Goal: Communication & Community: Answer question/provide support

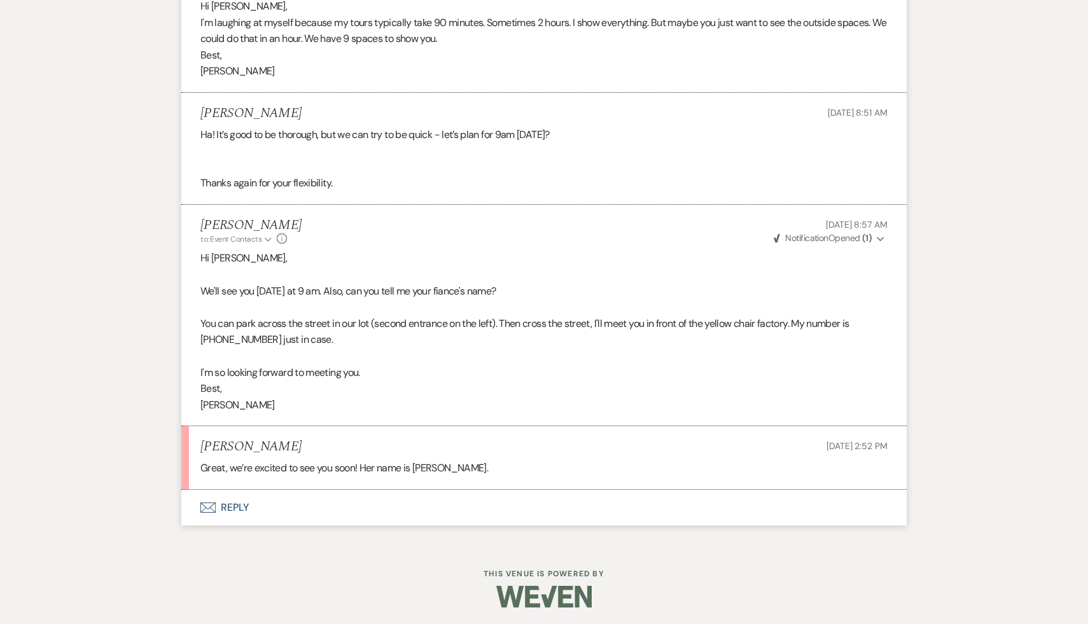
scroll to position [2554, 0]
click at [233, 504] on button "Envelope Reply" at bounding box center [544, 506] width 726 height 36
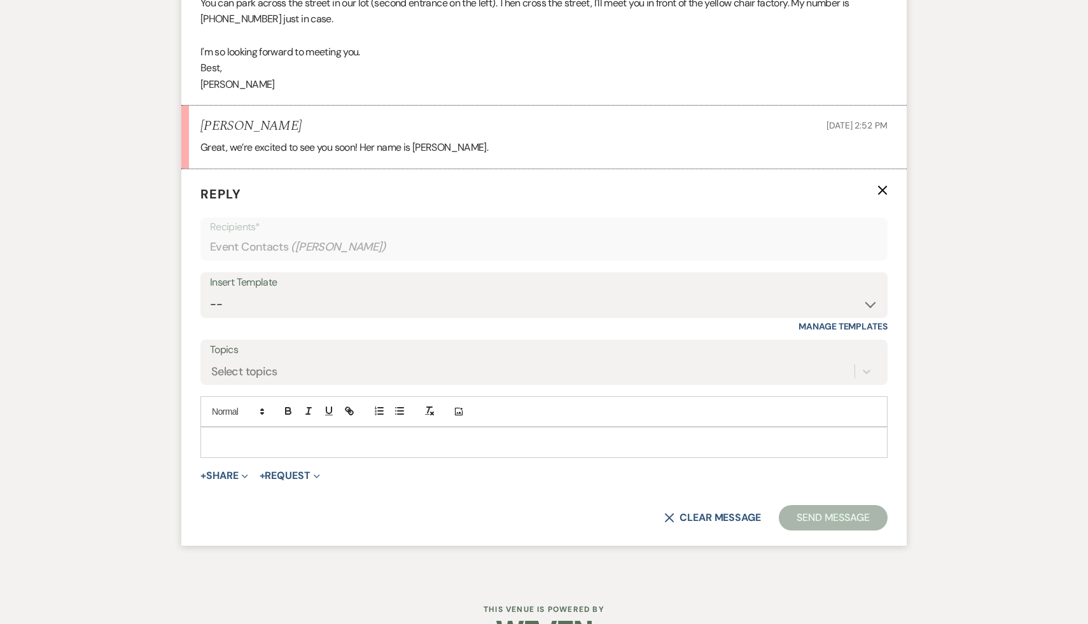
click at [304, 436] on p at bounding box center [544, 442] width 667 height 14
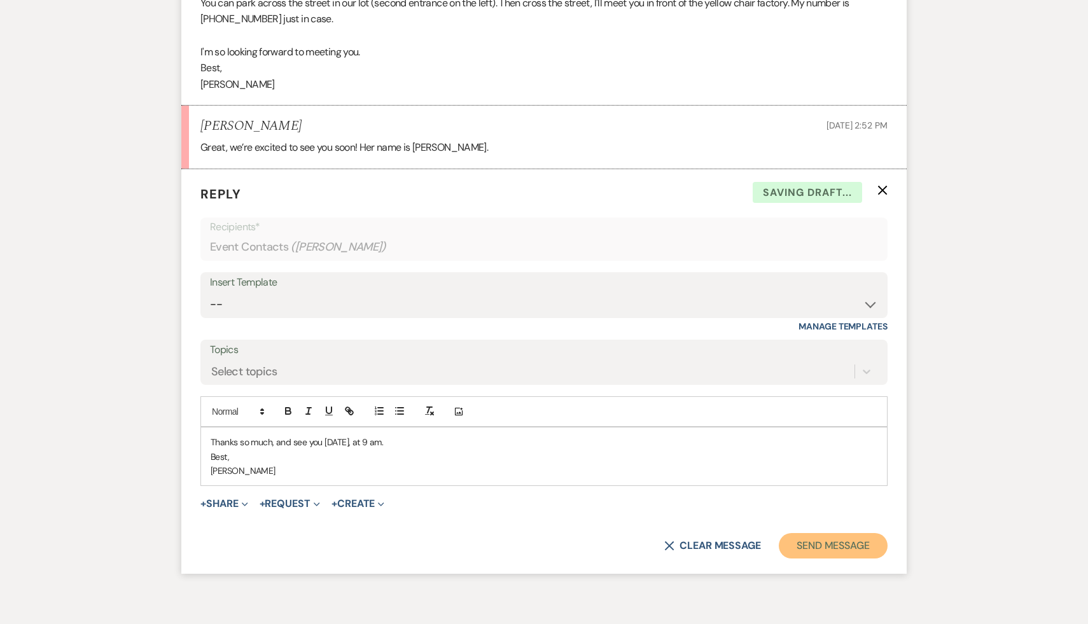
click at [862, 542] on button "Send Message" at bounding box center [833, 545] width 109 height 25
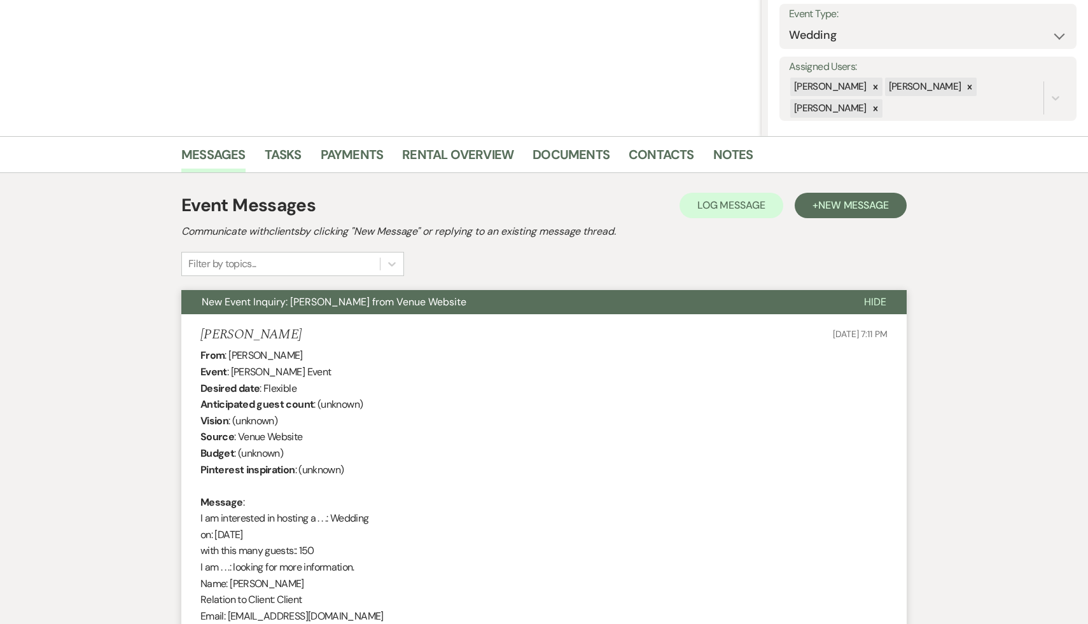
scroll to position [0, 0]
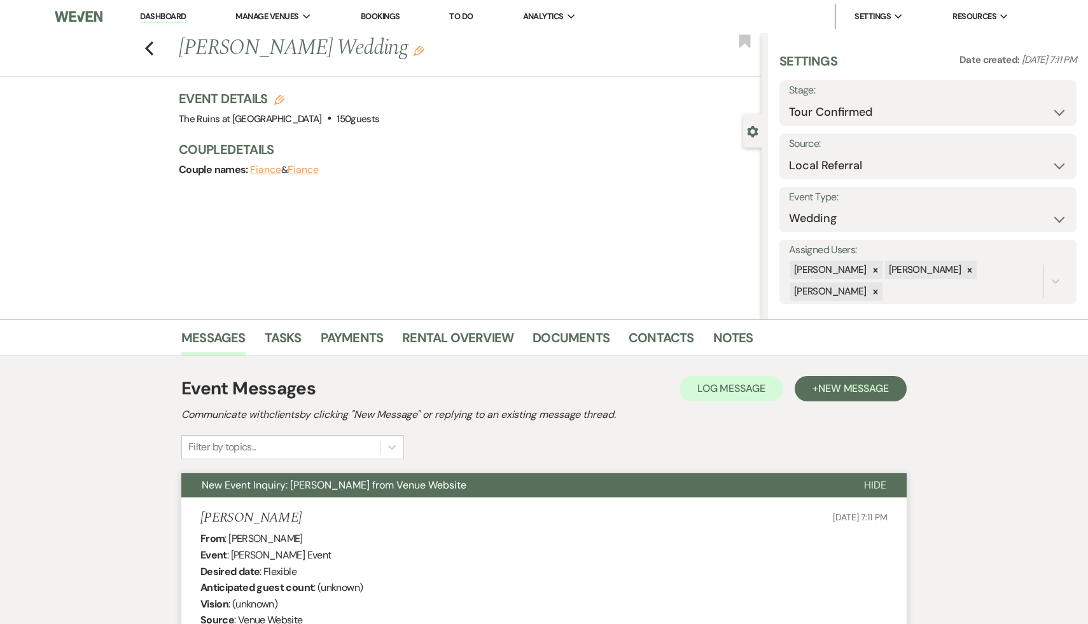
click at [414, 51] on icon "Edit" at bounding box center [419, 51] width 10 height 10
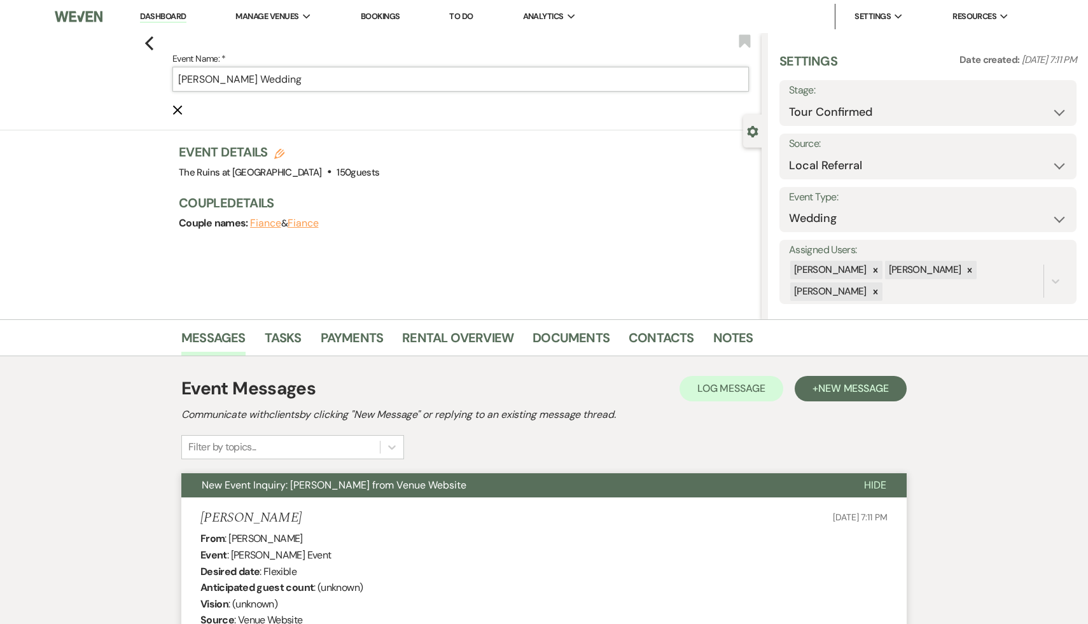
click at [330, 76] on input "Ryan Gao's Wedding" at bounding box center [460, 79] width 577 height 25
click at [177, 78] on input "Ryan Gao's Wedding" at bounding box center [460, 79] width 577 height 25
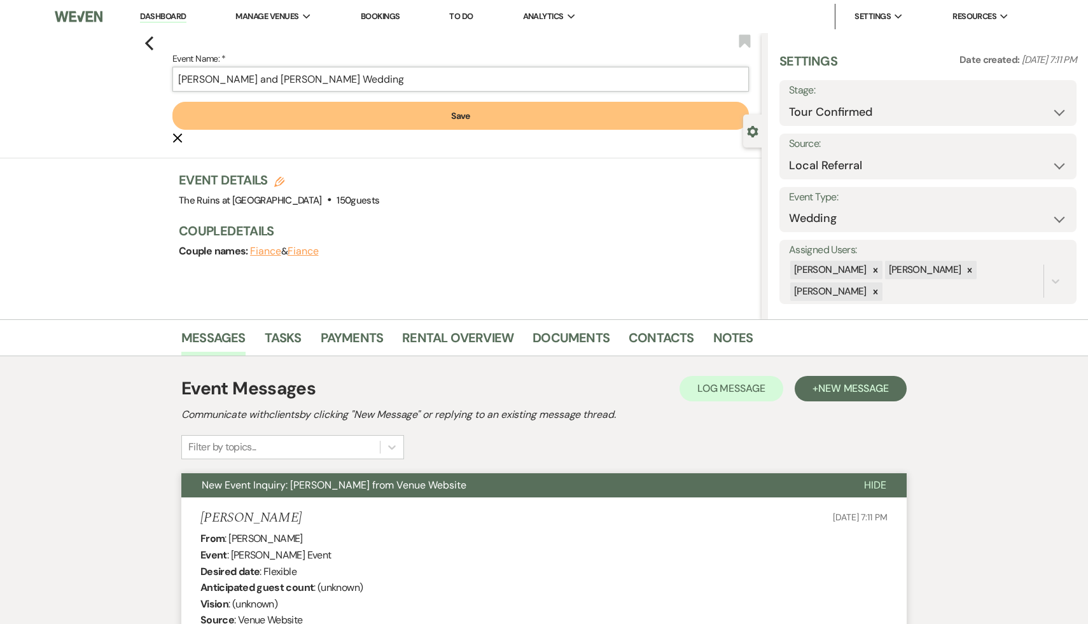
type input "Joyce Wang and Ryan Gao's Wedding"
click at [458, 114] on button "Save" at bounding box center [460, 116] width 577 height 28
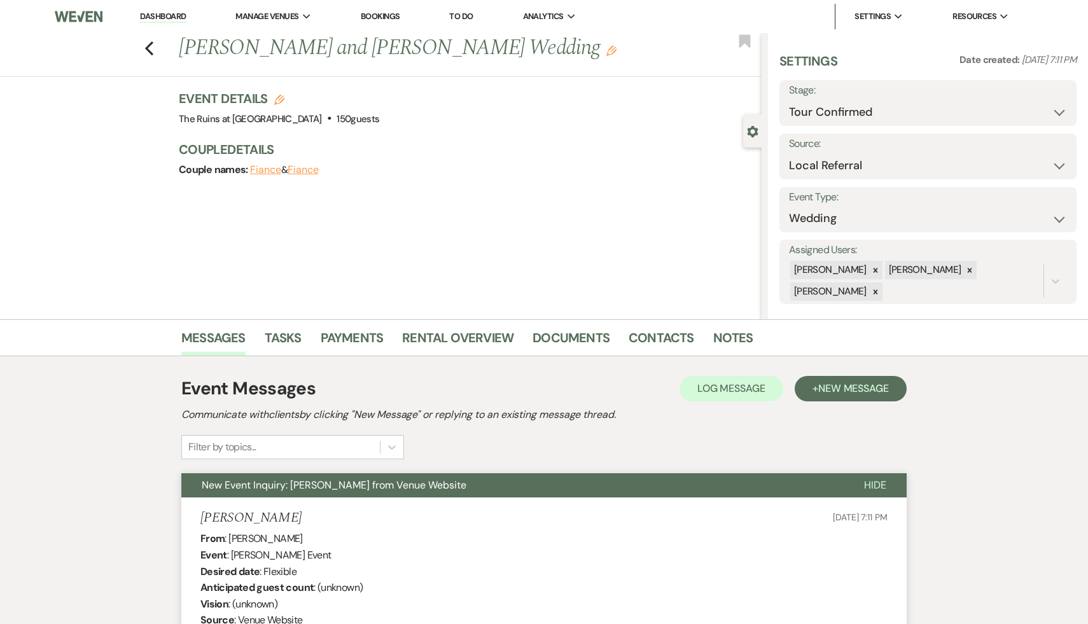
click at [184, 17] on link "Dashboard" at bounding box center [163, 17] width 46 height 12
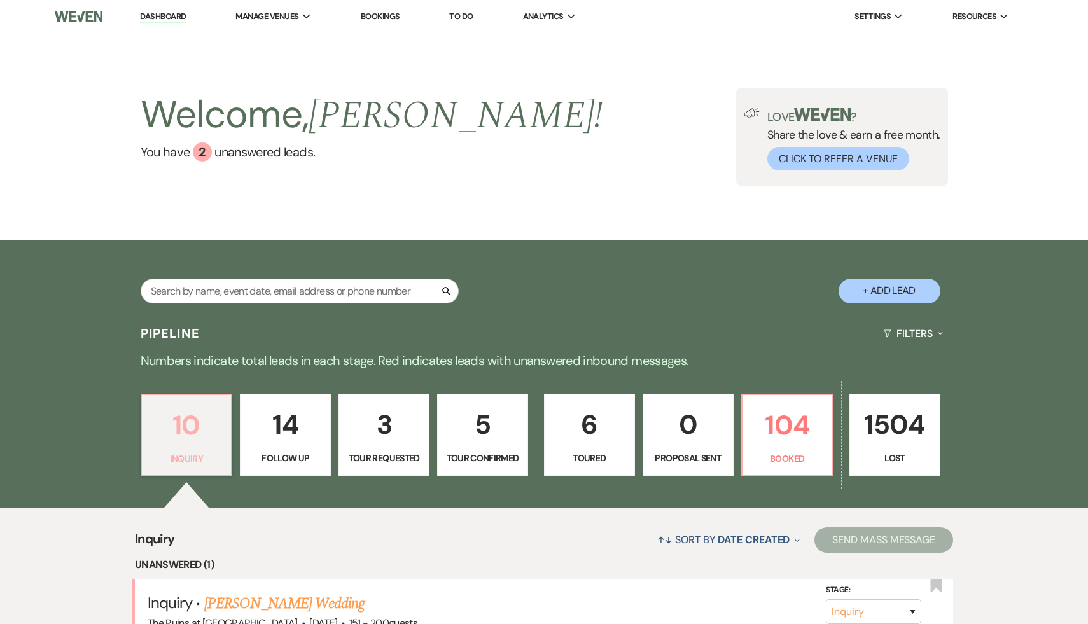
click at [200, 421] on p "10" at bounding box center [187, 425] width 74 height 43
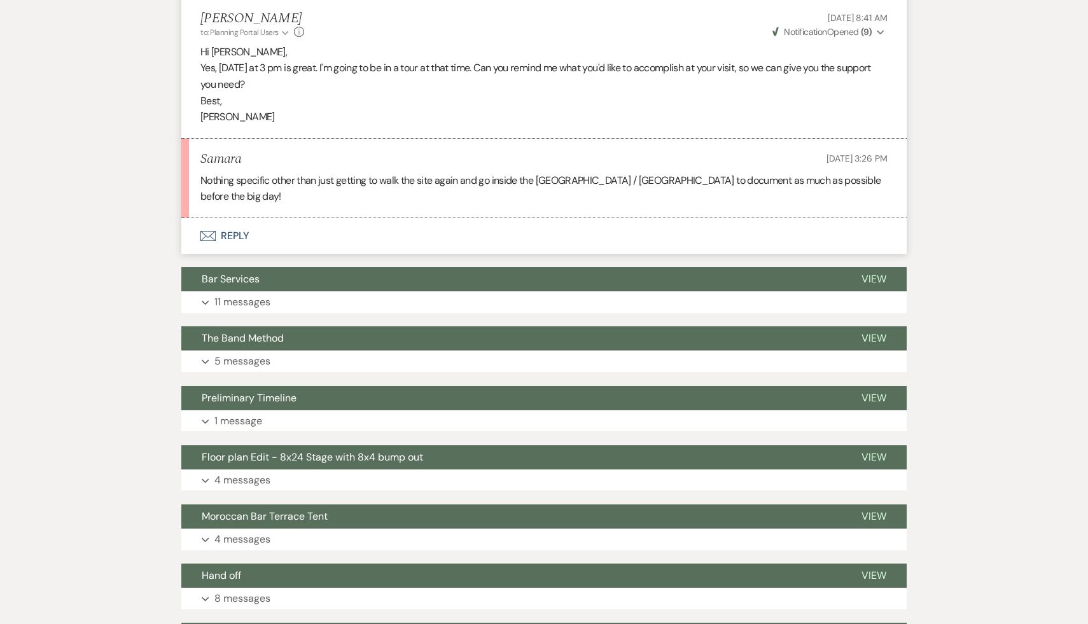
scroll to position [1791, 0]
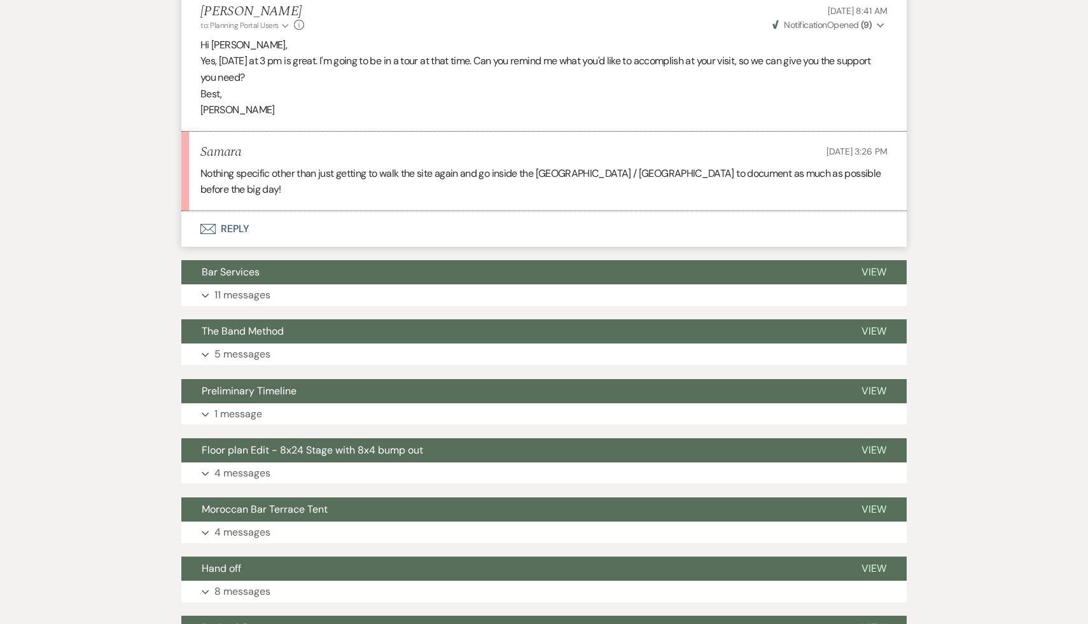
click at [240, 211] on button "Envelope Reply" at bounding box center [544, 229] width 726 height 36
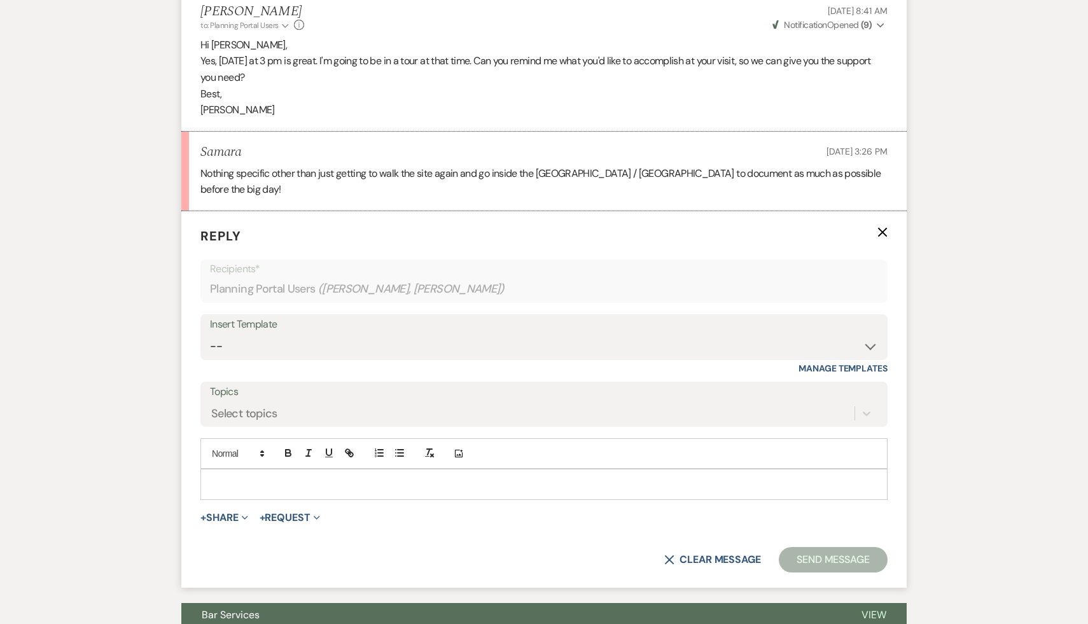
click at [244, 477] on p at bounding box center [544, 484] width 667 height 14
click at [847, 547] on button "Send Message" at bounding box center [833, 559] width 109 height 25
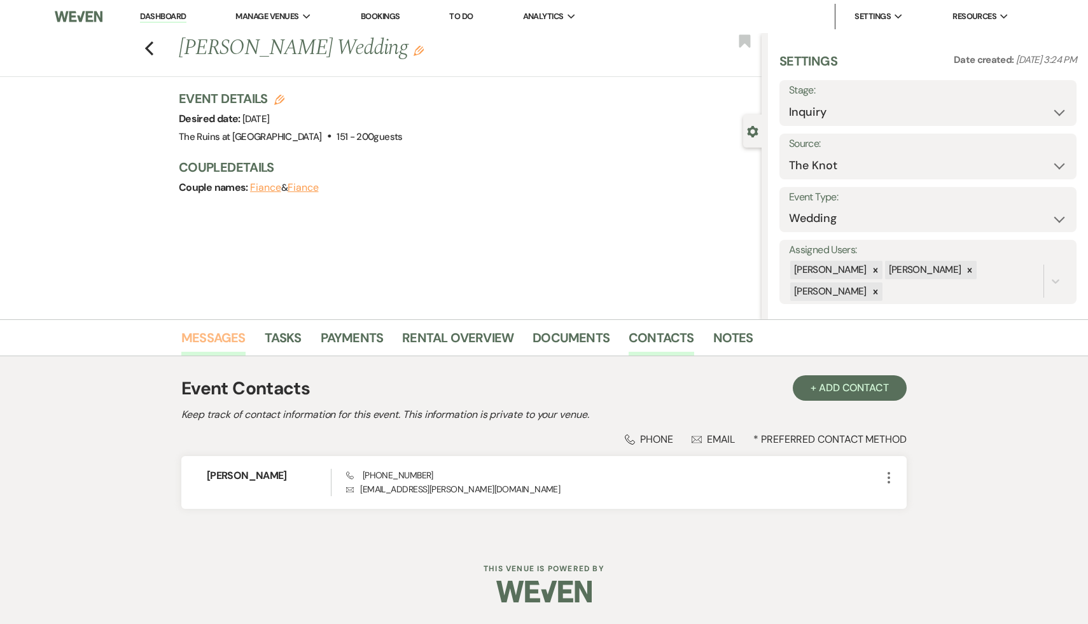
click at [215, 342] on link "Messages" at bounding box center [213, 342] width 64 height 28
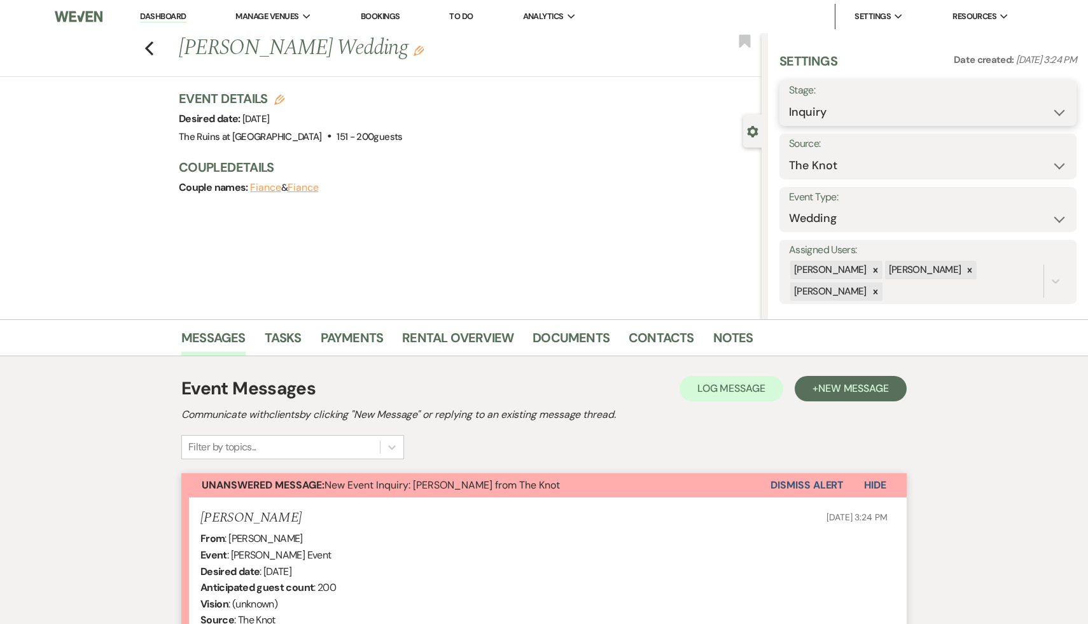
click at [1057, 108] on select "Inquiry Follow Up Tour Requested Tour Confirmed Toured Proposal Sent Booked Lost" at bounding box center [928, 112] width 278 height 25
select select "7"
click at [1049, 106] on button "Save" at bounding box center [1045, 102] width 63 height 25
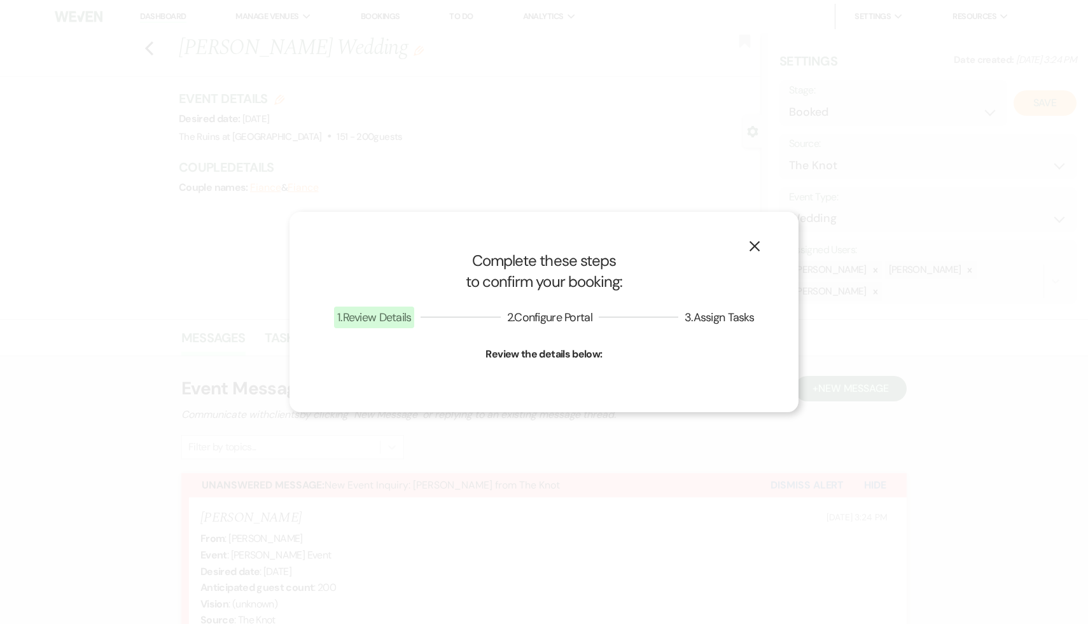
select select "1"
select select "534"
select select "false"
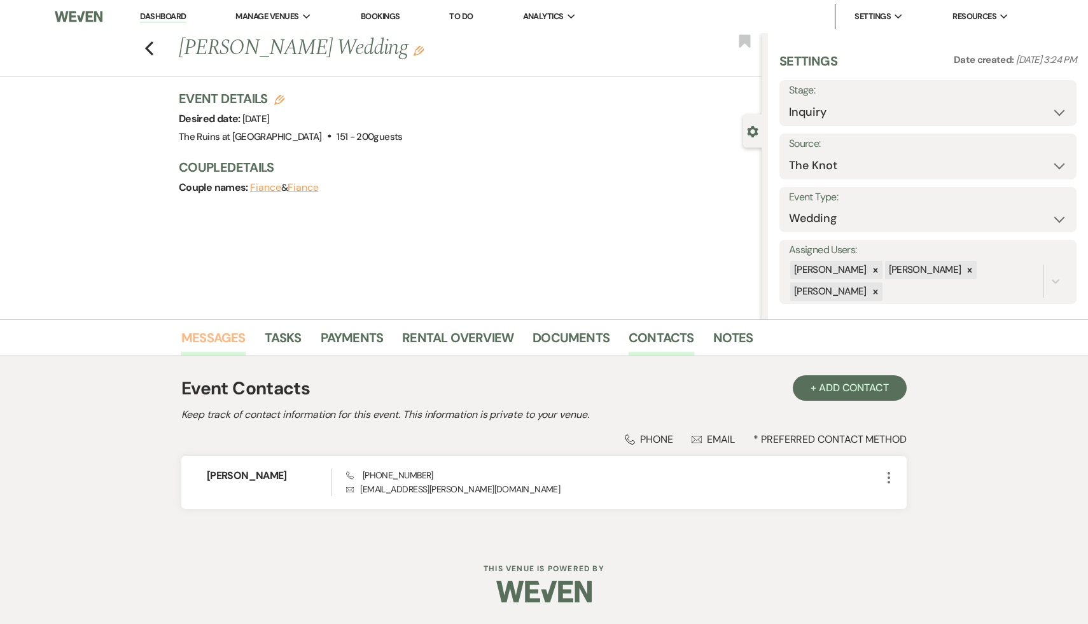
click at [222, 333] on link "Messages" at bounding box center [213, 342] width 64 height 28
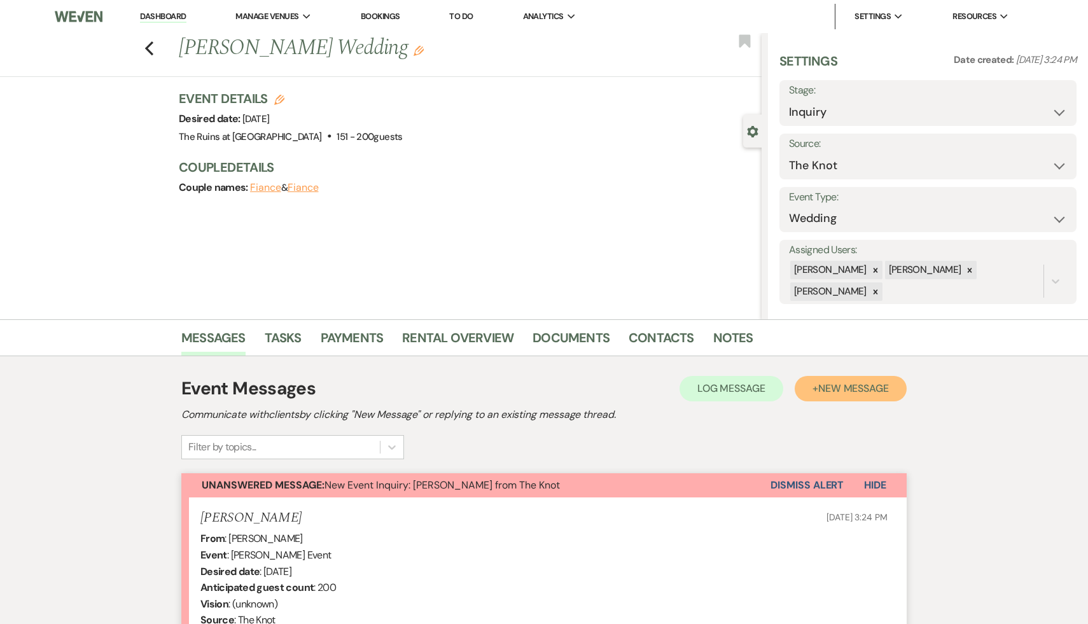
click at [877, 386] on span "New Message" at bounding box center [853, 388] width 71 height 13
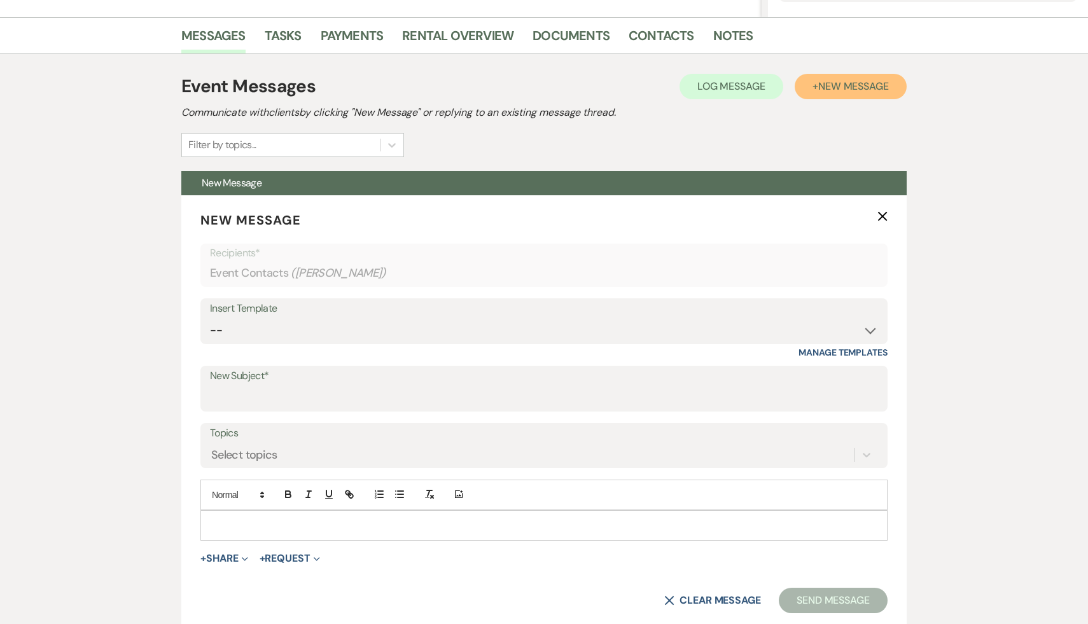
scroll to position [304, 0]
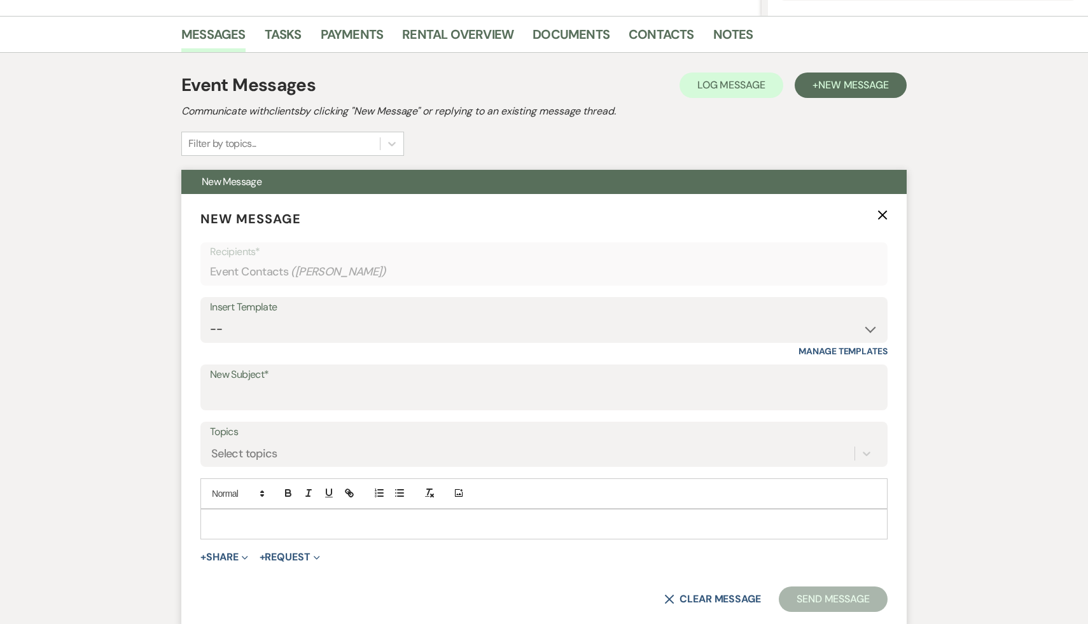
click at [556, 414] on form "New Message X Recipients* Event Contacts ( Jordyn McDonald ) Insert Template --…" at bounding box center [544, 411] width 726 height 434
click at [537, 397] on input "New Subject*" at bounding box center [544, 396] width 668 height 25
click at [869, 328] on select "-- Weven Planning Portal Introduction (Booked Events) Initial Inquiry Response …" at bounding box center [544, 329] width 668 height 25
select select "3628"
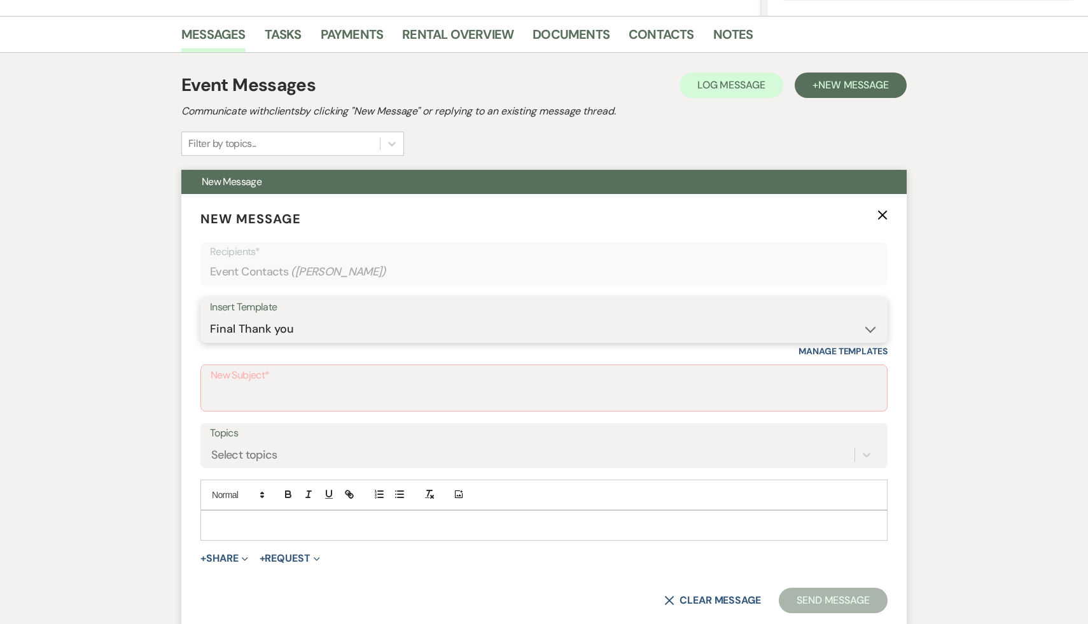
click at [210, 317] on select "-- Weven Planning Portal Introduction (Booked Events) Initial Inquiry Response …" at bounding box center [544, 329] width 668 height 25
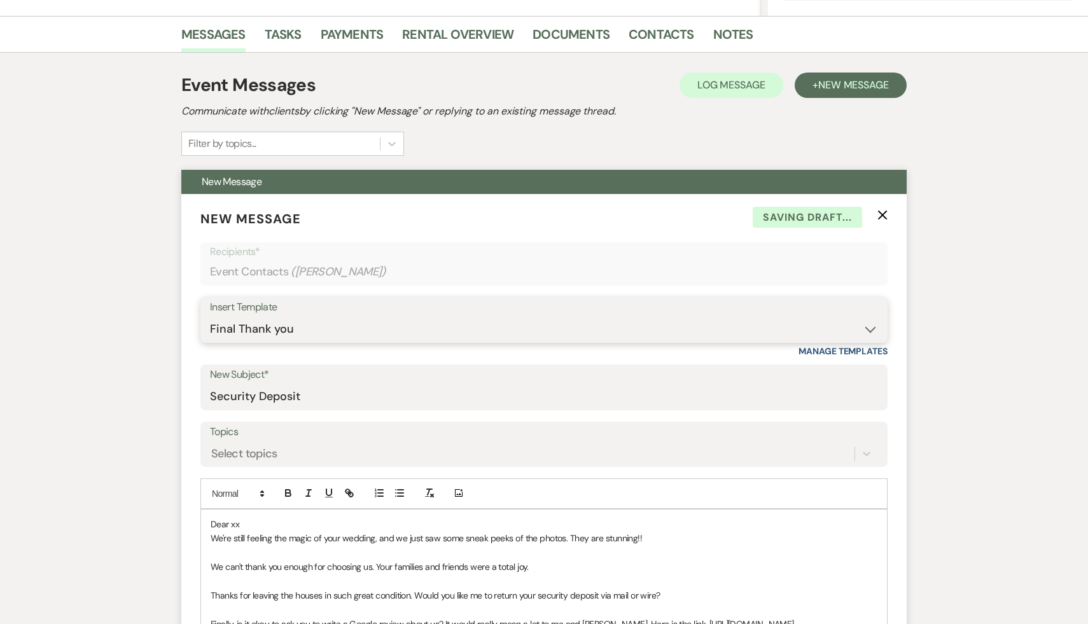
type input "Security Deposit"
click at [866, 324] on select "-- Weven Planning Portal Introduction (Booked Events) Initial Inquiry Response …" at bounding box center [544, 329] width 668 height 25
select select "3991"
click at [210, 317] on select "-- Weven Planning Portal Introduction (Booked Events) Initial Inquiry Response …" at bounding box center [544, 329] width 668 height 25
type input "Thank you for your interest in The Ruins at [GEOGRAPHIC_DATA]!"
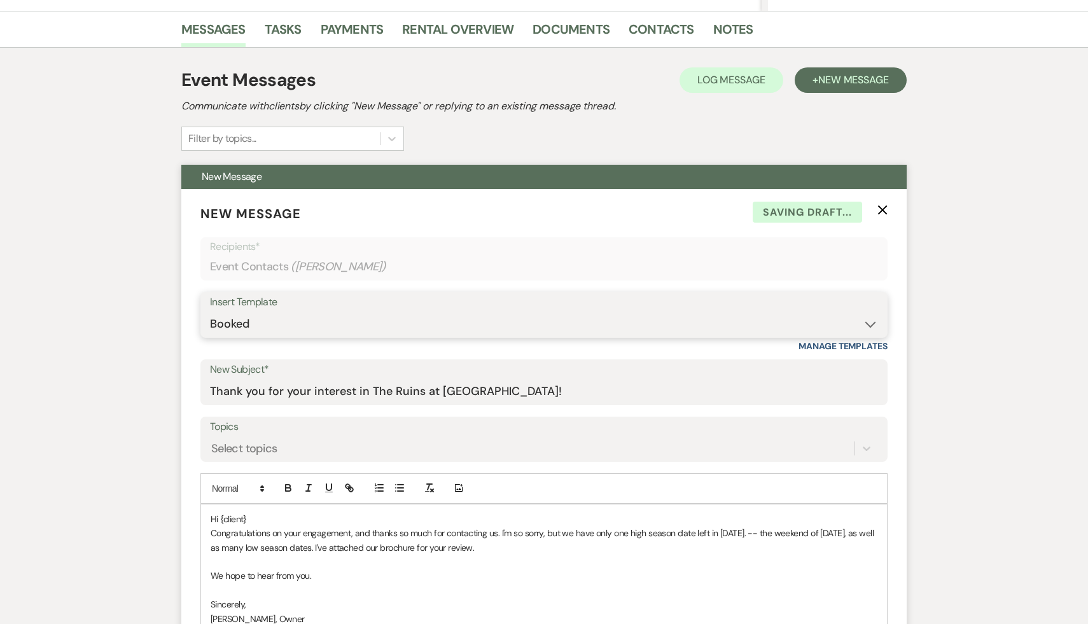
scroll to position [386, 0]
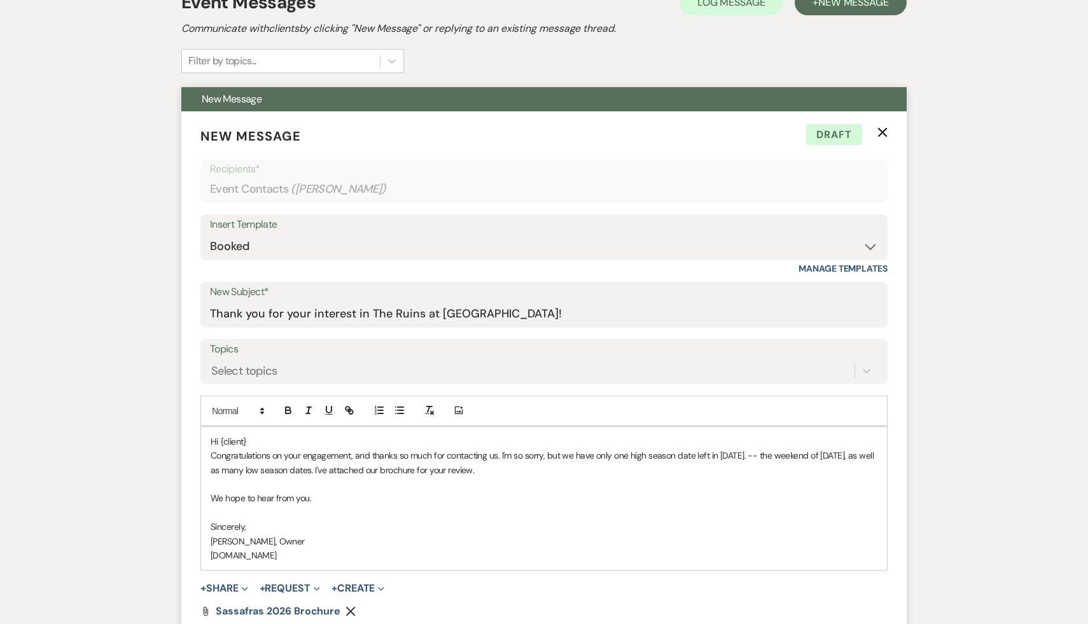
click at [262, 431] on div "Hi {client} Congratulations on your engagement, and thanks so much for contacti…" at bounding box center [544, 499] width 686 height 144
click at [259, 444] on p "Hi {client}" at bounding box center [544, 442] width 667 height 14
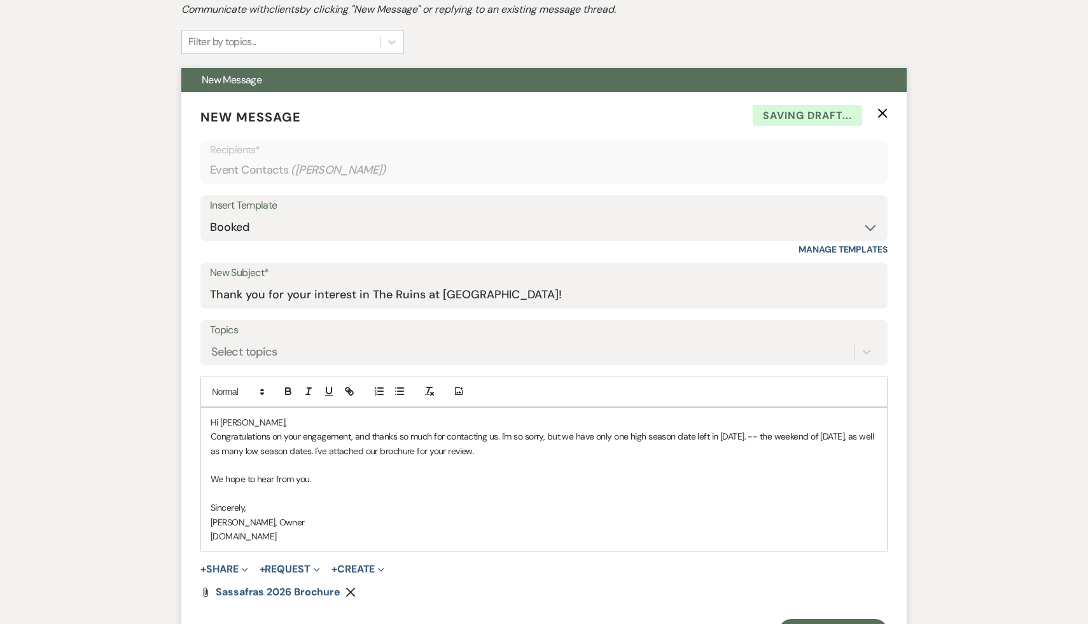
scroll to position [419, 0]
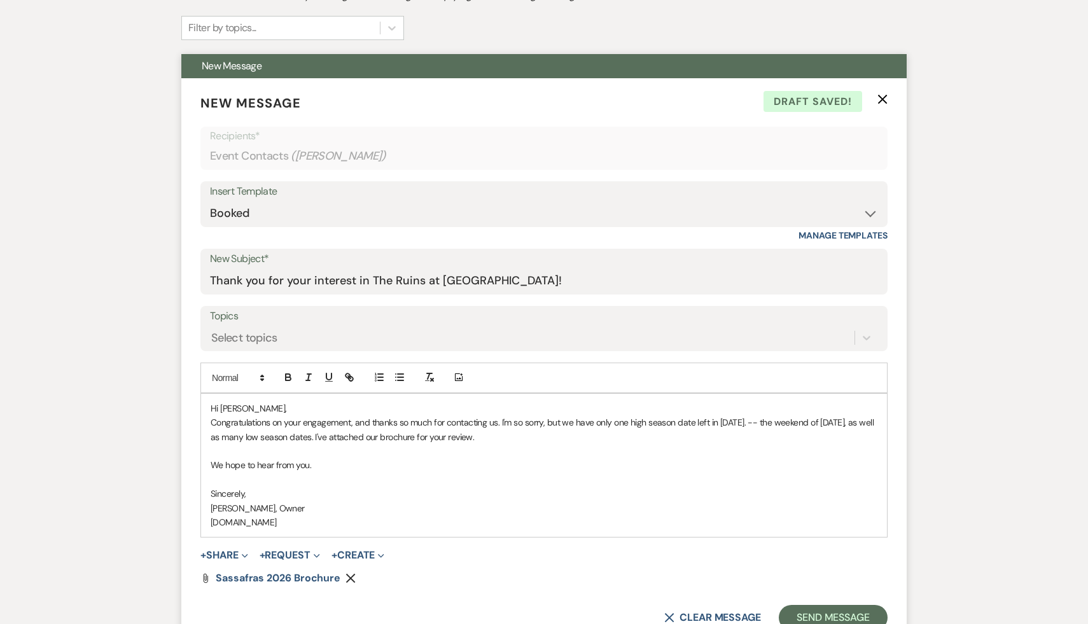
click at [573, 423] on p "Congratulations on your engagement, and thanks so much for contacting us. I'm s…" at bounding box center [544, 430] width 667 height 29
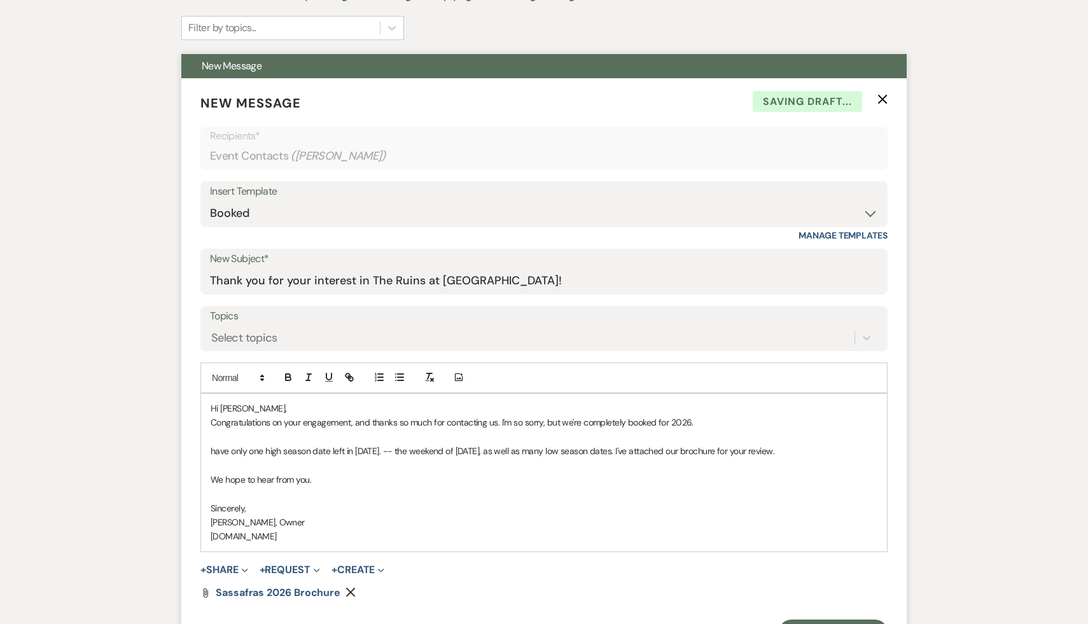
drag, startPoint x: 821, startPoint y: 454, endPoint x: 189, endPoint y: 448, distance: 632.0
click at [189, 448] on form "New Message X Saving draft... Recipients* Event Contacts ( Jordyn McDonald ) In…" at bounding box center [544, 369] width 726 height 582
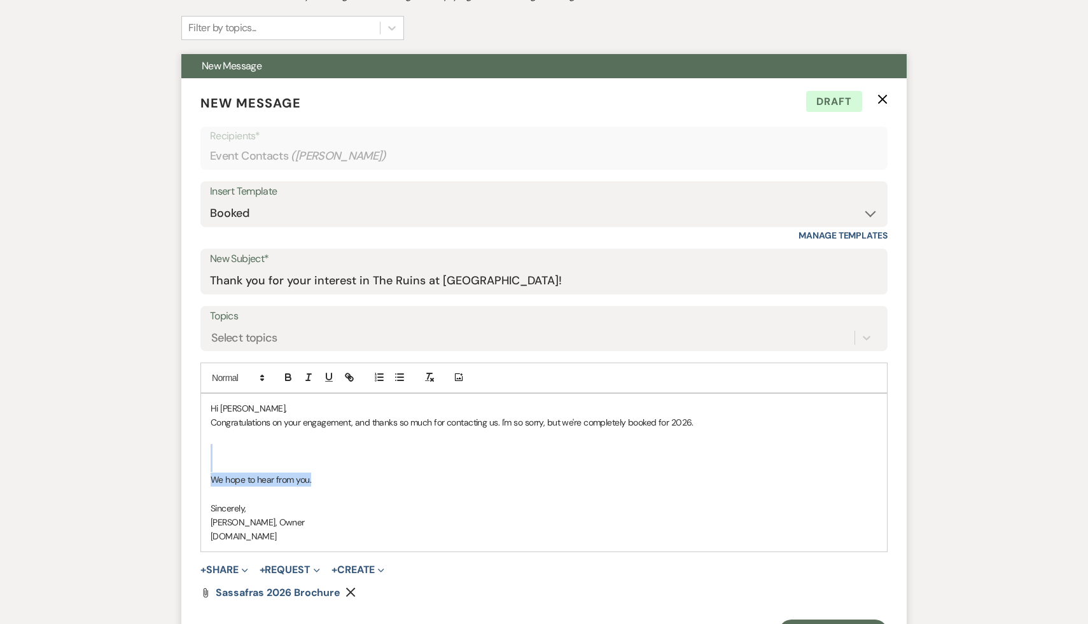
drag, startPoint x: 326, startPoint y: 485, endPoint x: 208, endPoint y: 457, distance: 121.0
click at [208, 457] on div "Hi Jordyn, Congratulations on your engagement, and thanks so much for contactin…" at bounding box center [544, 473] width 686 height 158
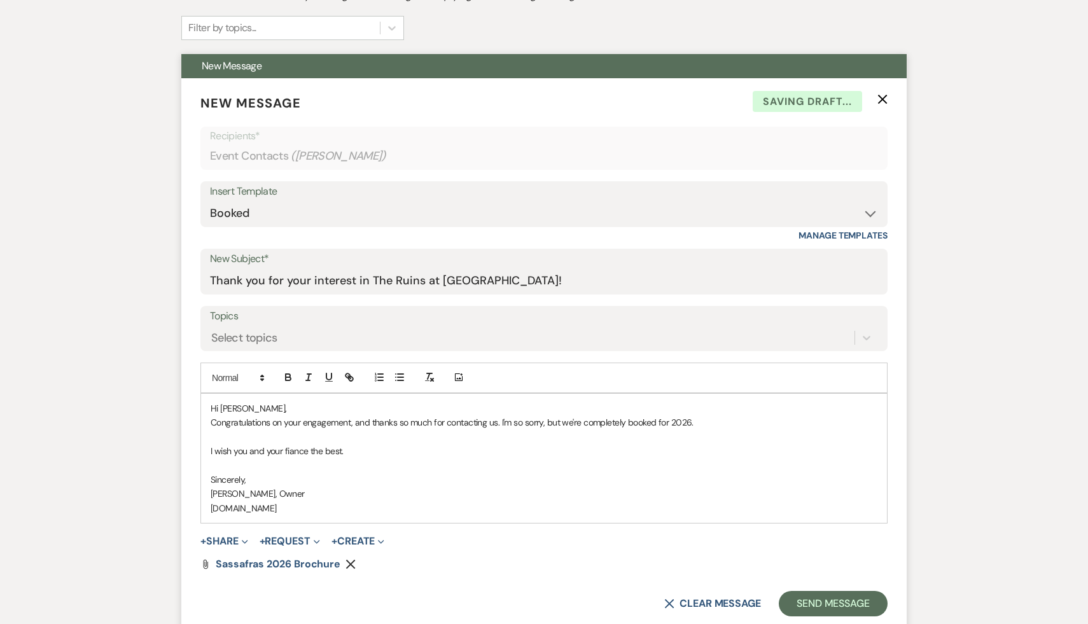
click at [348, 565] on use "button" at bounding box center [351, 564] width 10 height 10
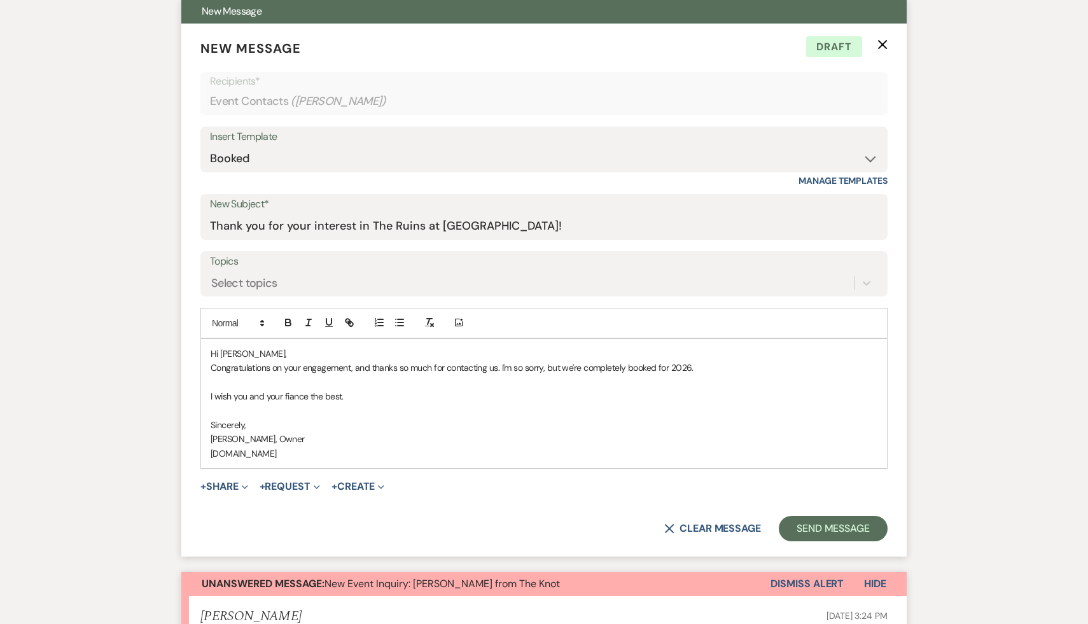
scroll to position [484, 0]
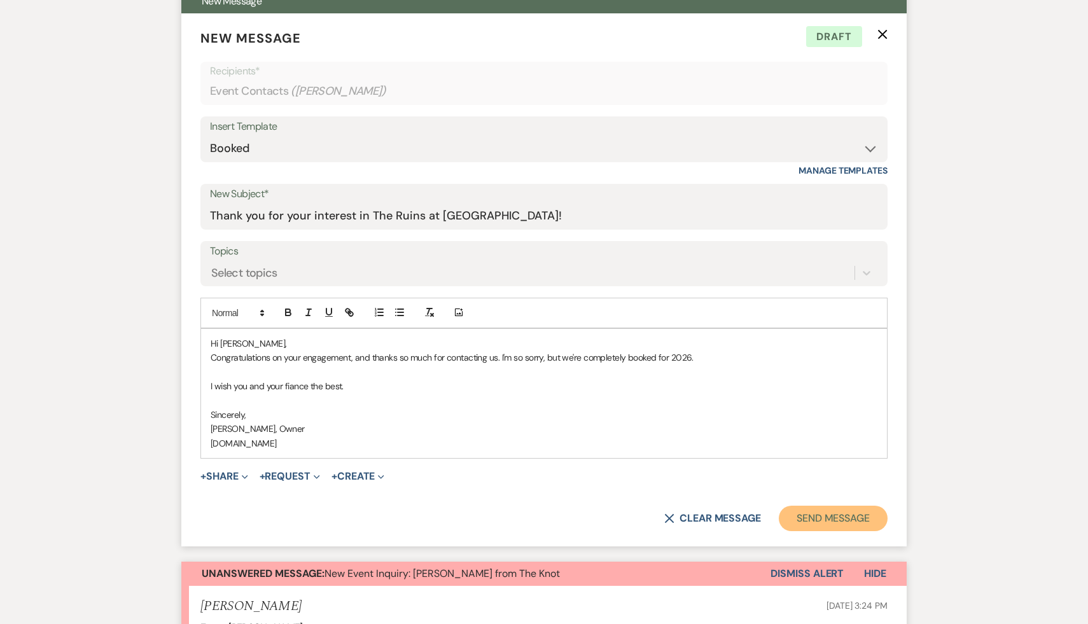
click at [831, 516] on button "Send Message" at bounding box center [833, 518] width 109 height 25
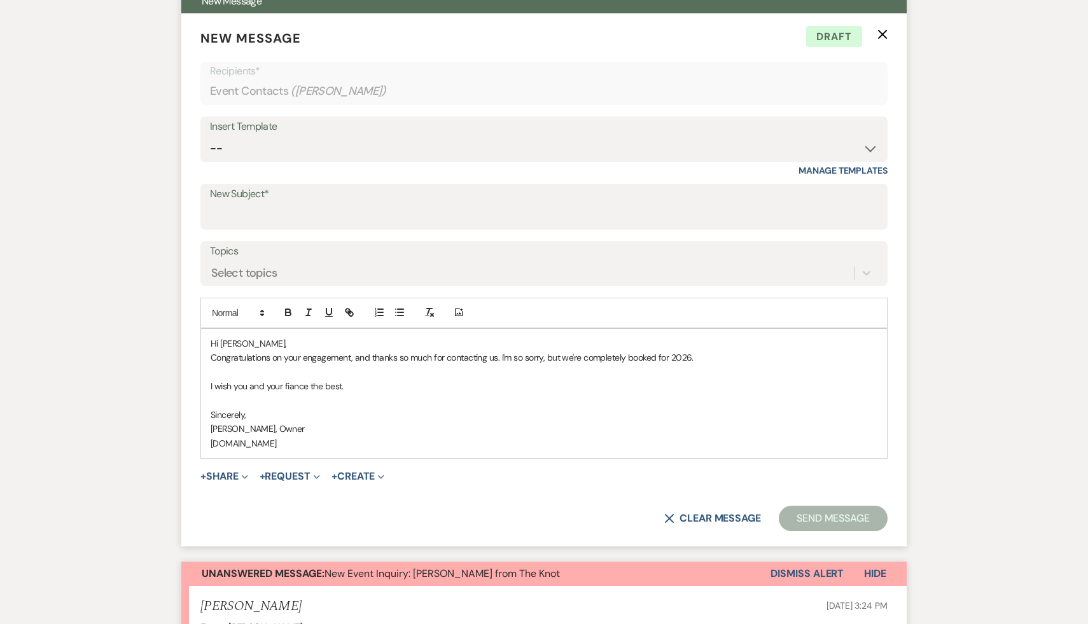
scroll to position [11, 0]
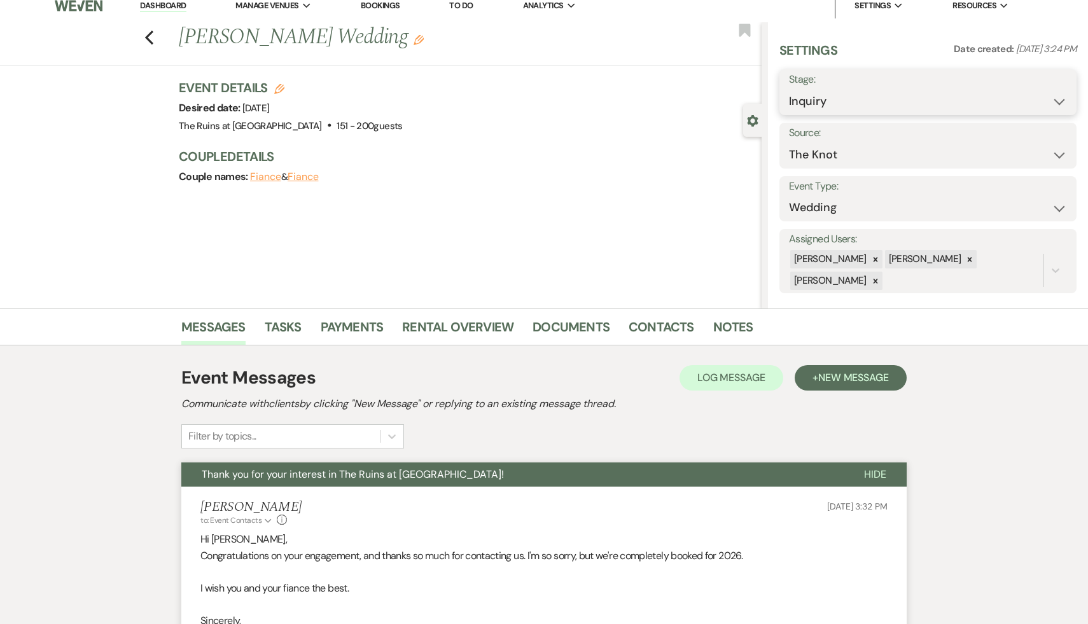
click at [1060, 100] on select "Inquiry Follow Up Tour Requested Tour Confirmed Toured Proposal Sent Booked Lost" at bounding box center [928, 101] width 278 height 25
select select "8"
click at [789, 89] on select "Inquiry Follow Up Tour Requested Tour Confirmed Toured Proposal Sent Booked Lost" at bounding box center [928, 101] width 278 height 25
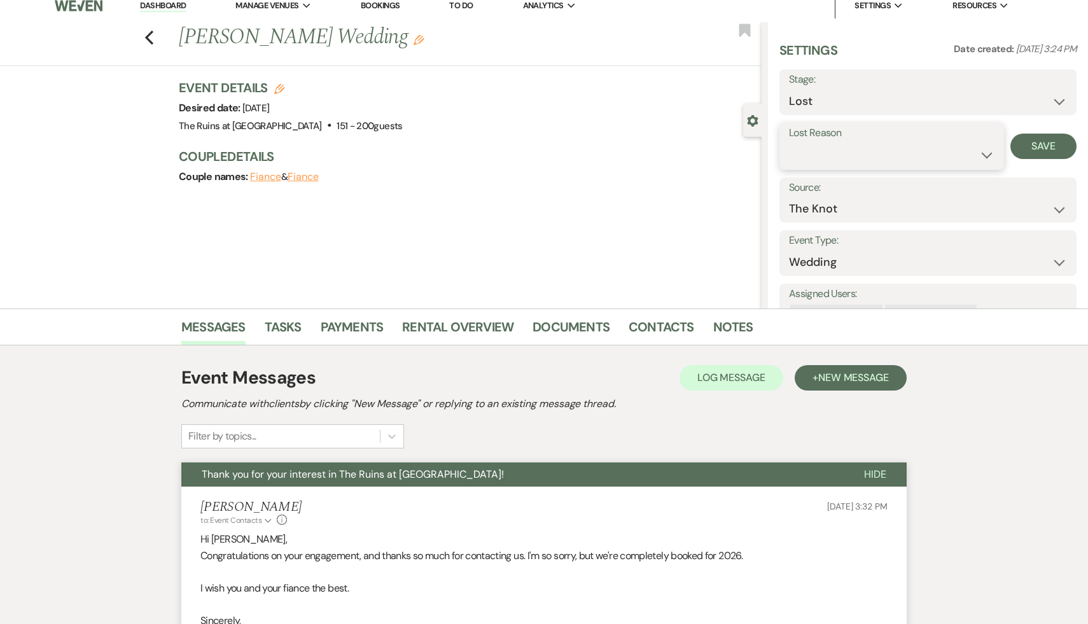
click at [988, 154] on select "Booked Elsewhere Budget Date Unavailable No Response Not a Good Match Capacity …" at bounding box center [892, 155] width 206 height 25
select select "8"
click at [789, 143] on select "Booked Elsewhere Budget Date Unavailable No Response Not a Good Match Capacity …" at bounding box center [892, 155] width 206 height 25
click at [1044, 148] on button "Save" at bounding box center [1044, 146] width 66 height 25
click at [164, 6] on link "Dashboard" at bounding box center [163, 6] width 46 height 12
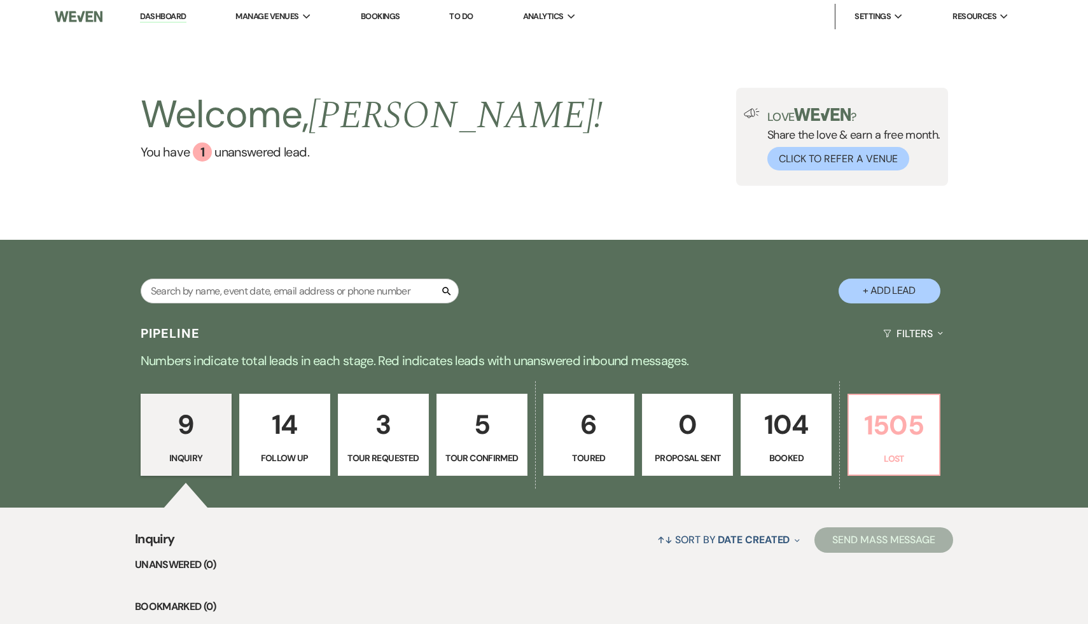
click at [903, 429] on p "1505" at bounding box center [894, 425] width 74 height 43
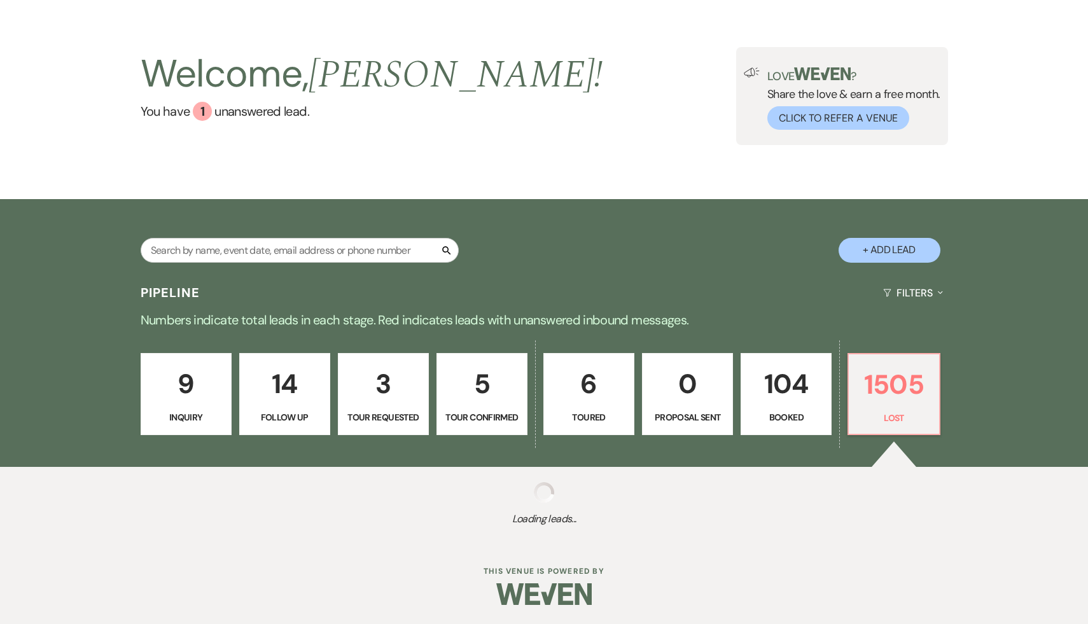
select select "8"
select select "7"
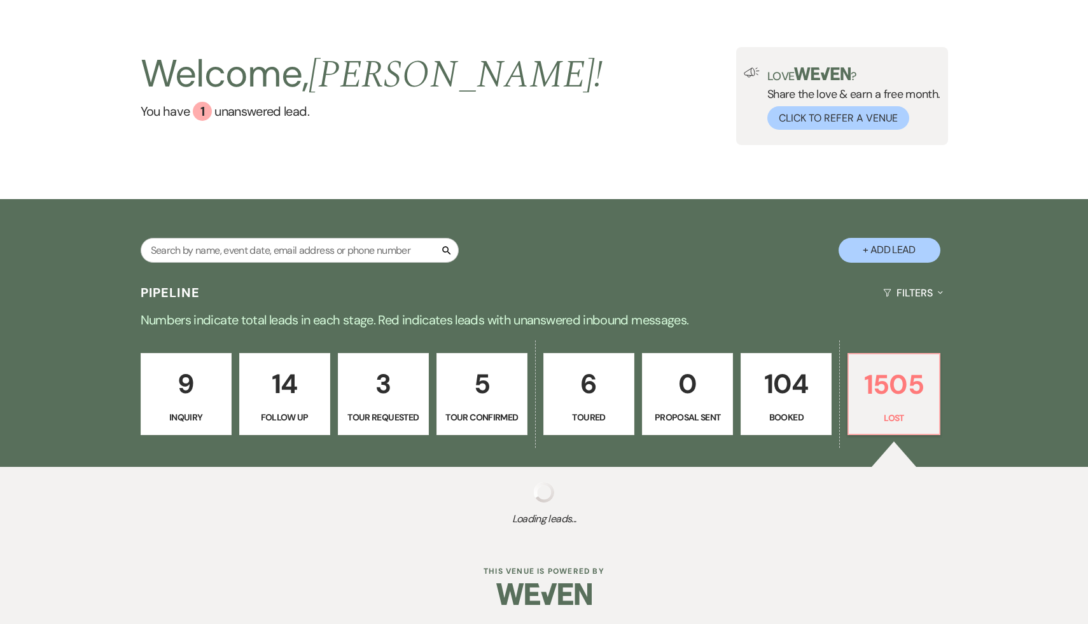
select select "8"
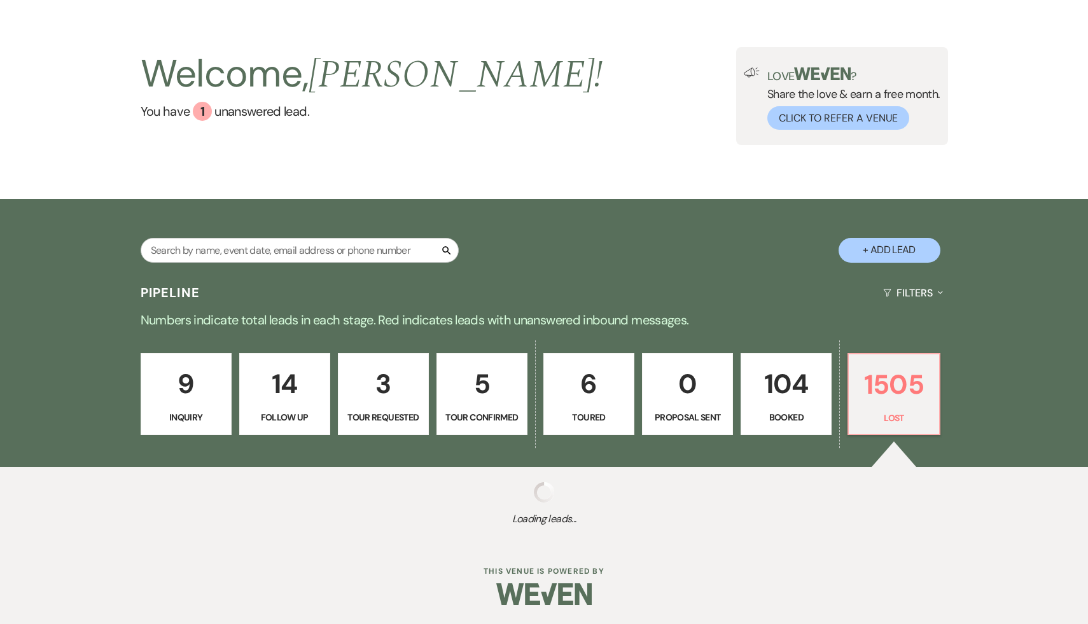
select select "8"
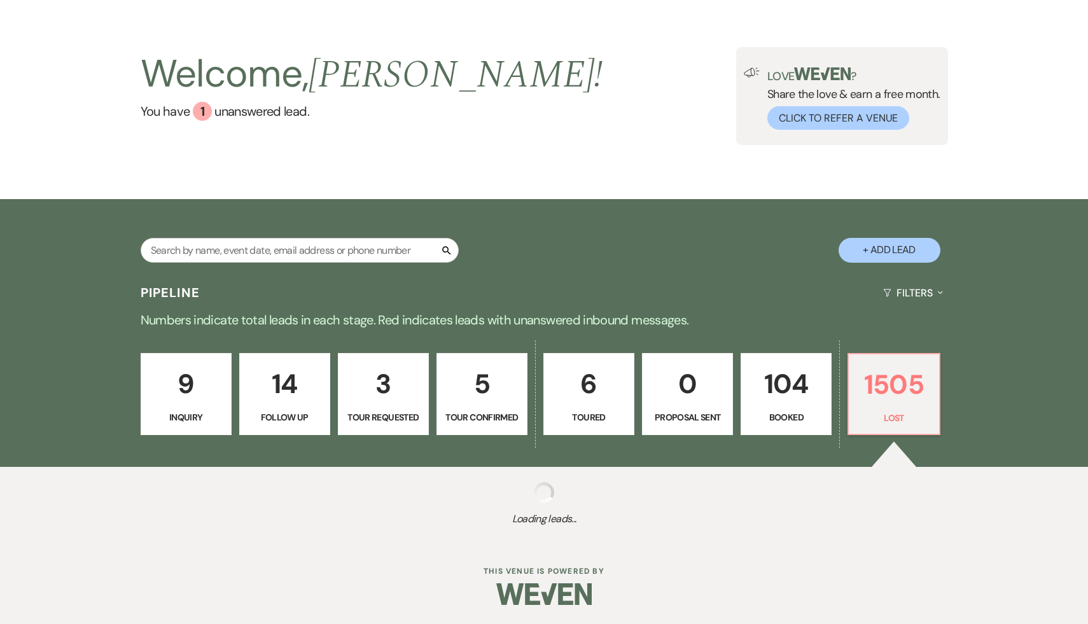
select select "8"
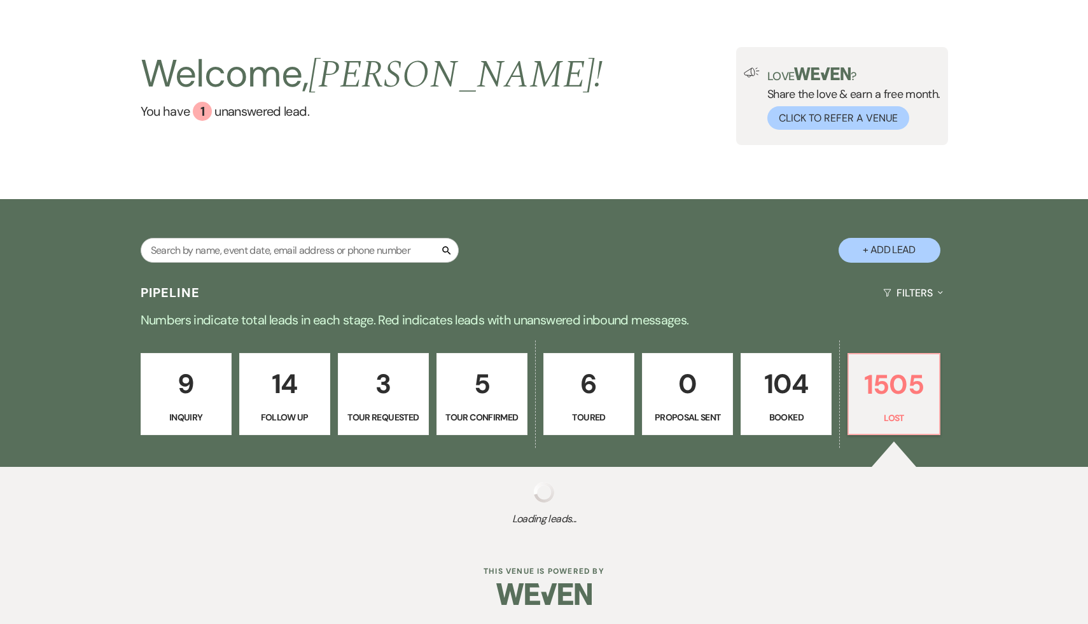
select select "8"
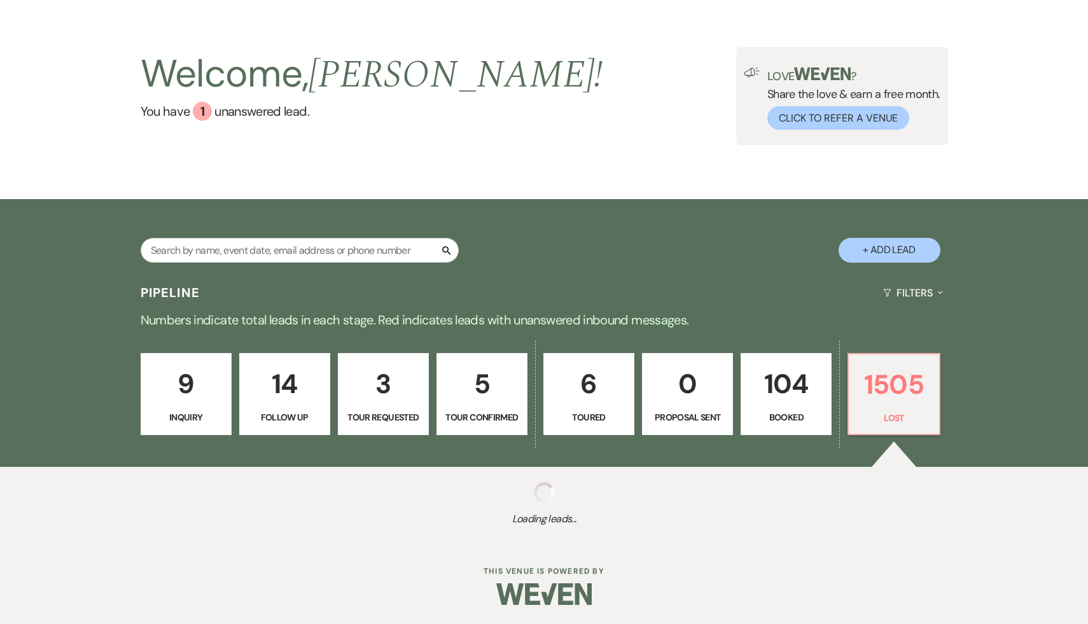
select select "8"
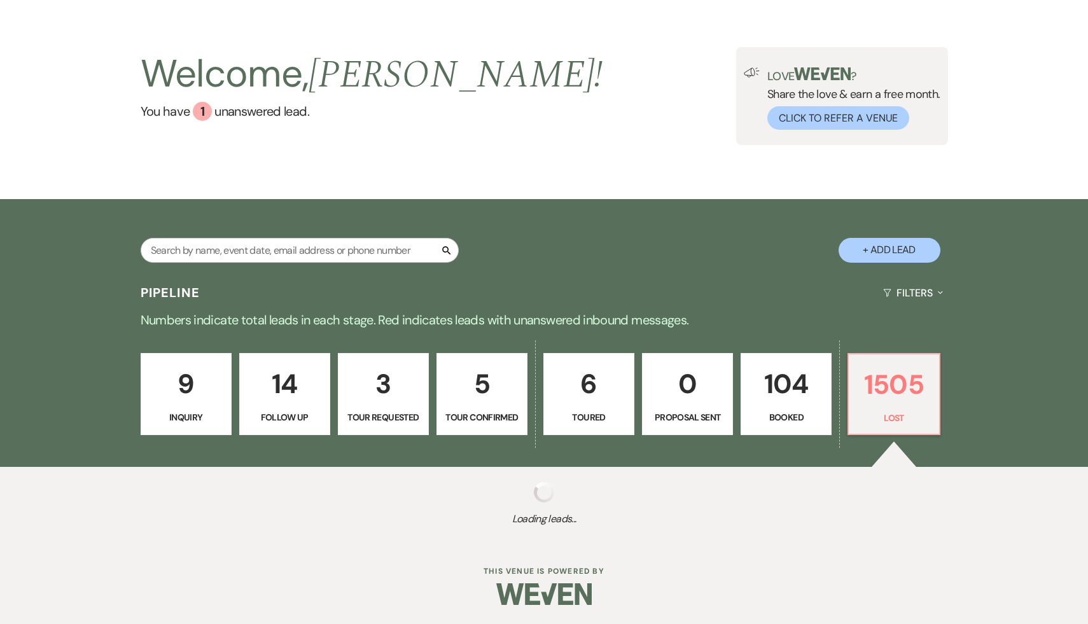
select select "8"
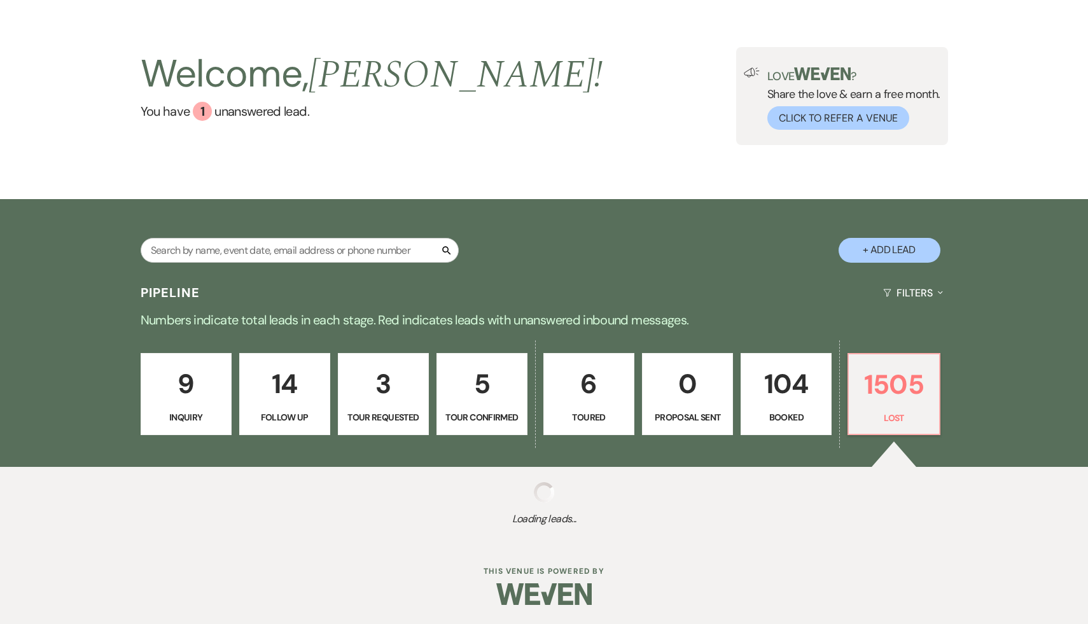
select select "8"
select select "5"
select select "8"
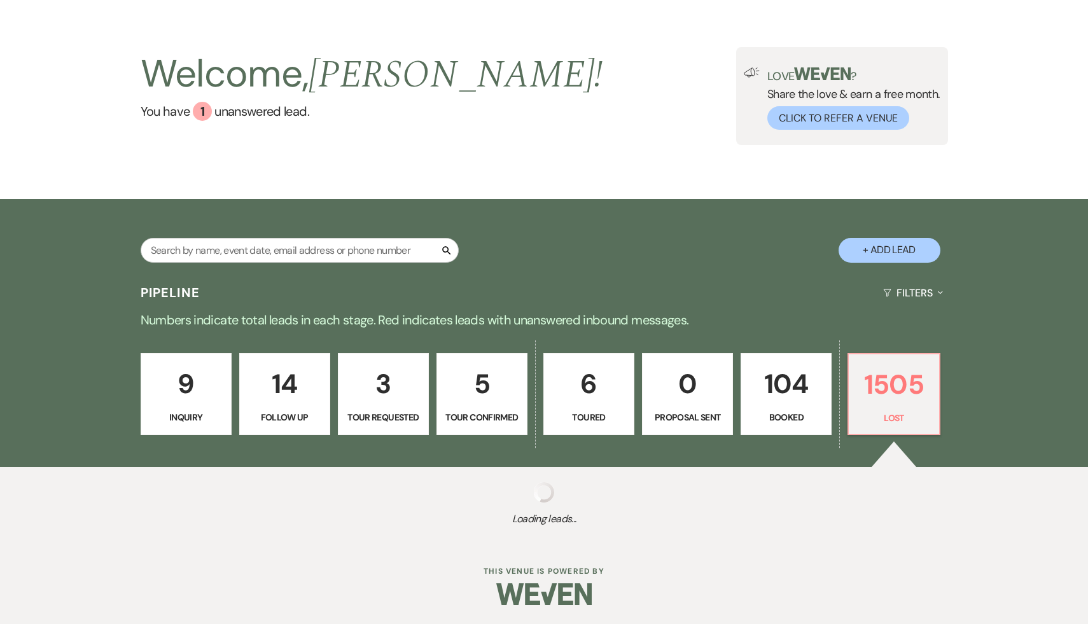
select select "8"
select select "5"
select select "8"
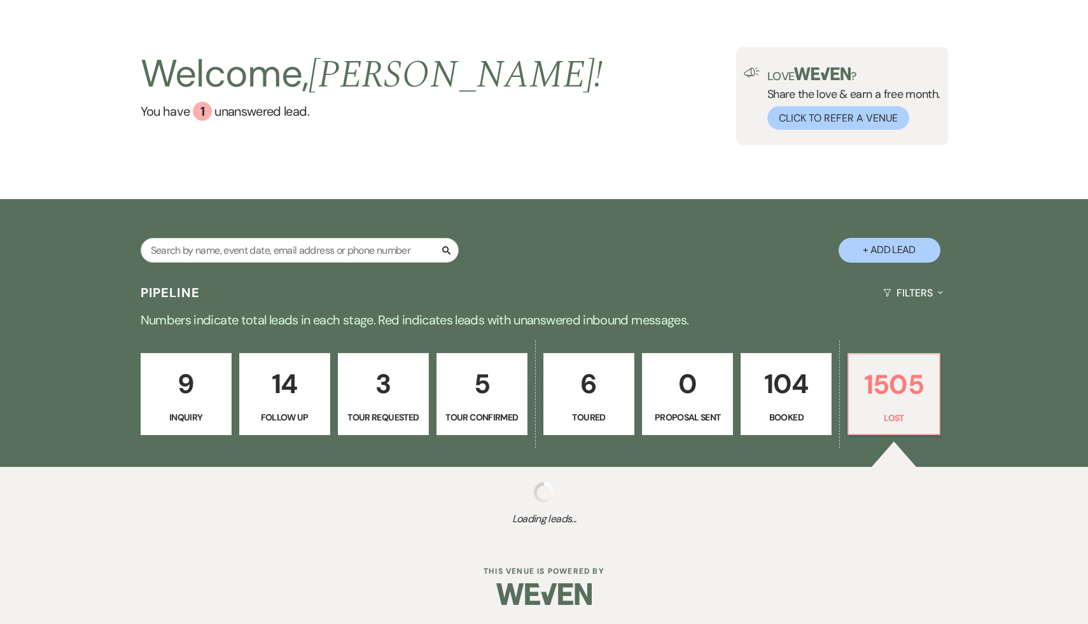
select select "8"
select select "5"
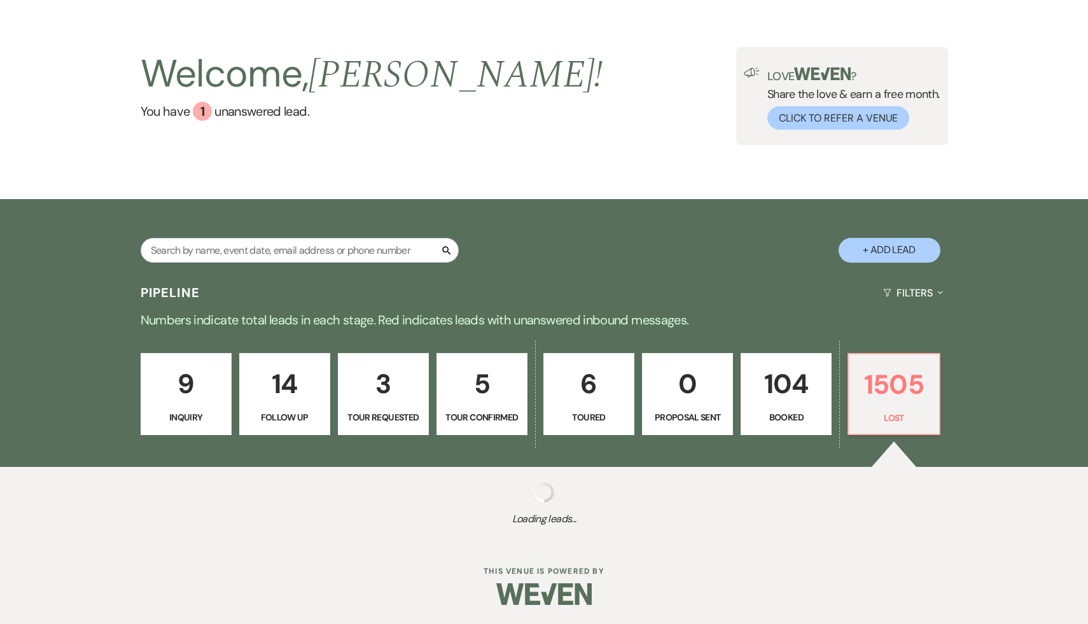
select select "8"
select select "7"
select select "8"
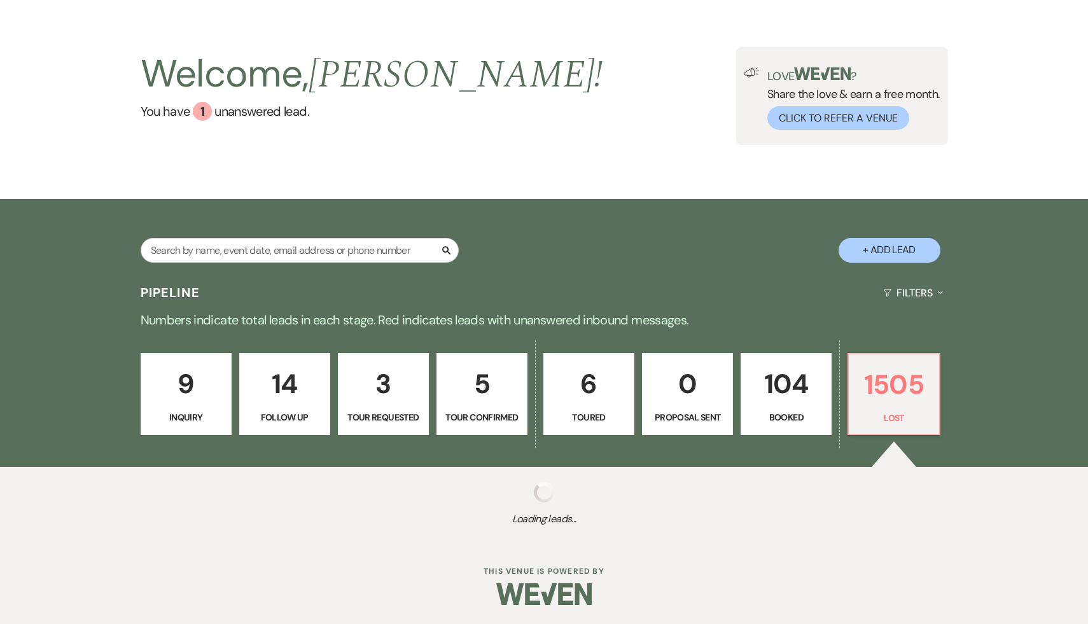
select select "7"
select select "8"
select select "5"
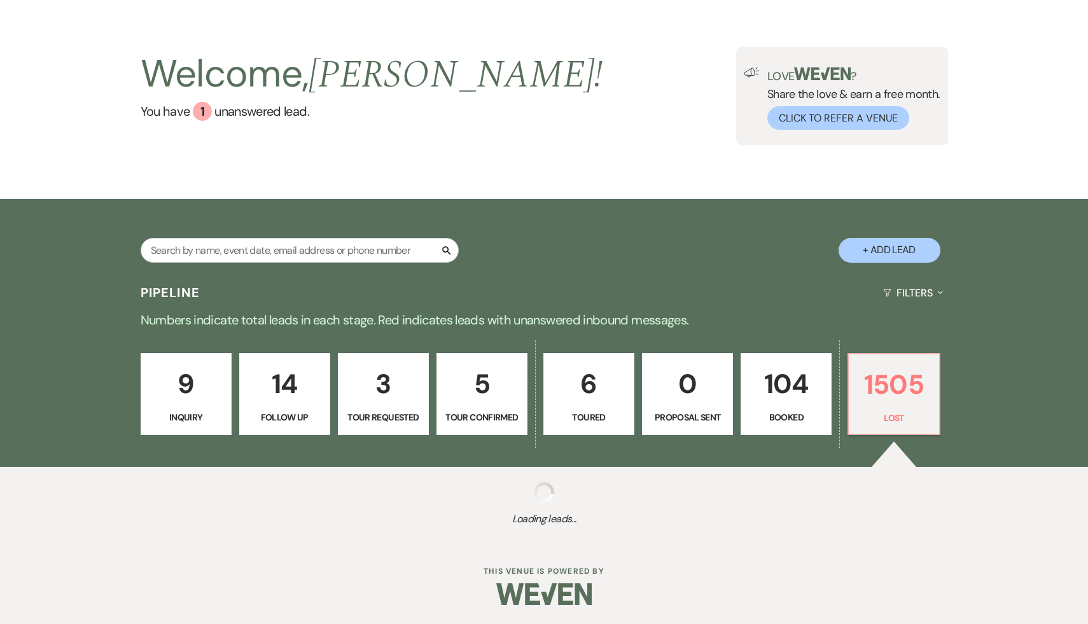
select select "8"
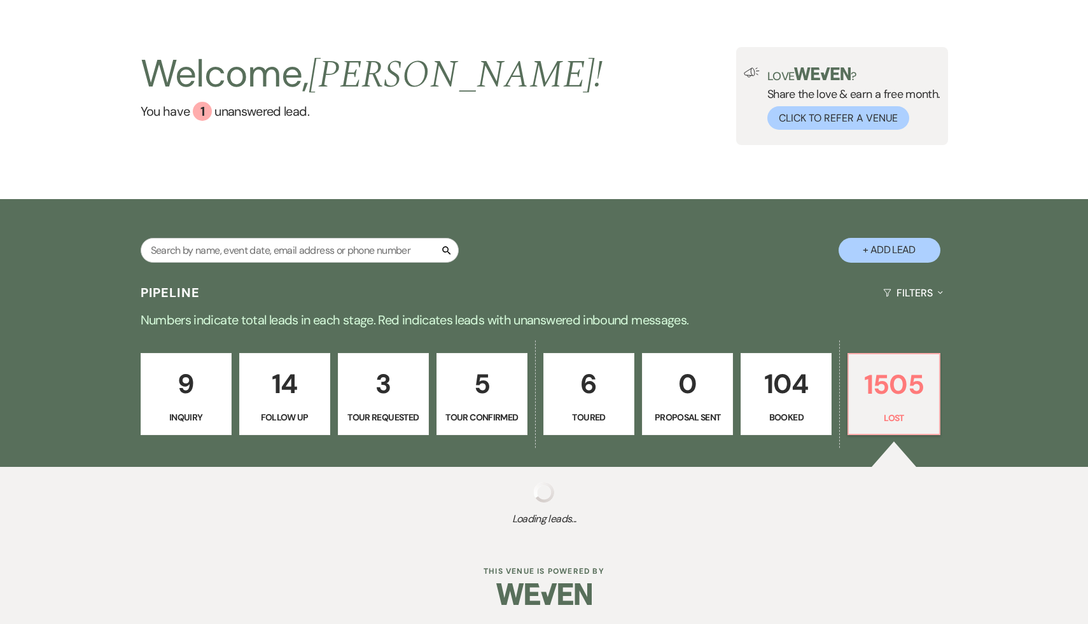
select select "7"
select select "8"
select select "5"
select select "8"
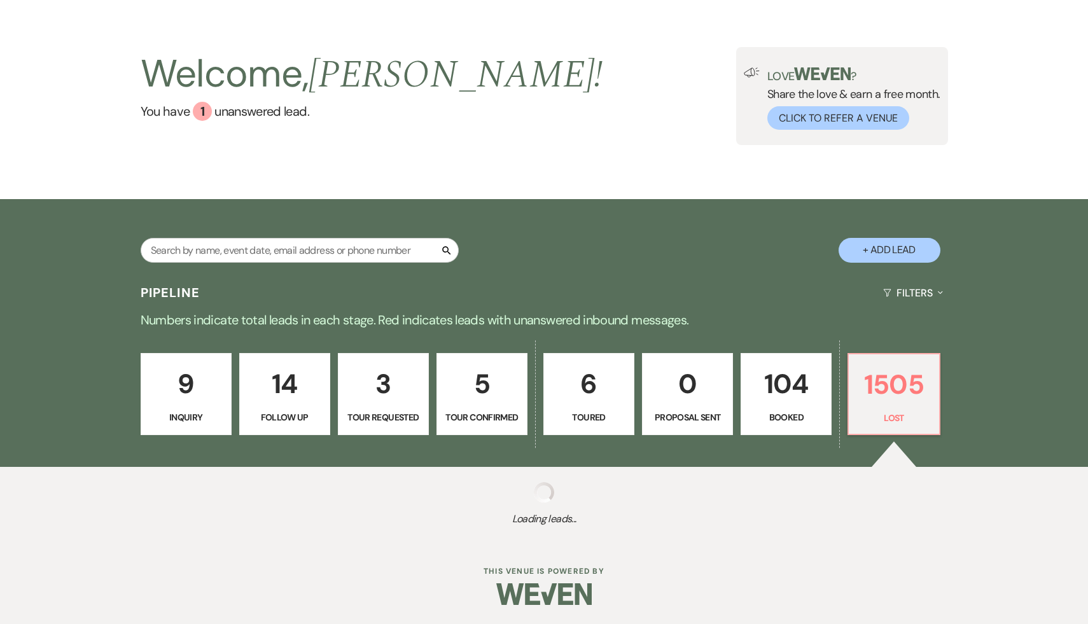
select select "5"
select select "8"
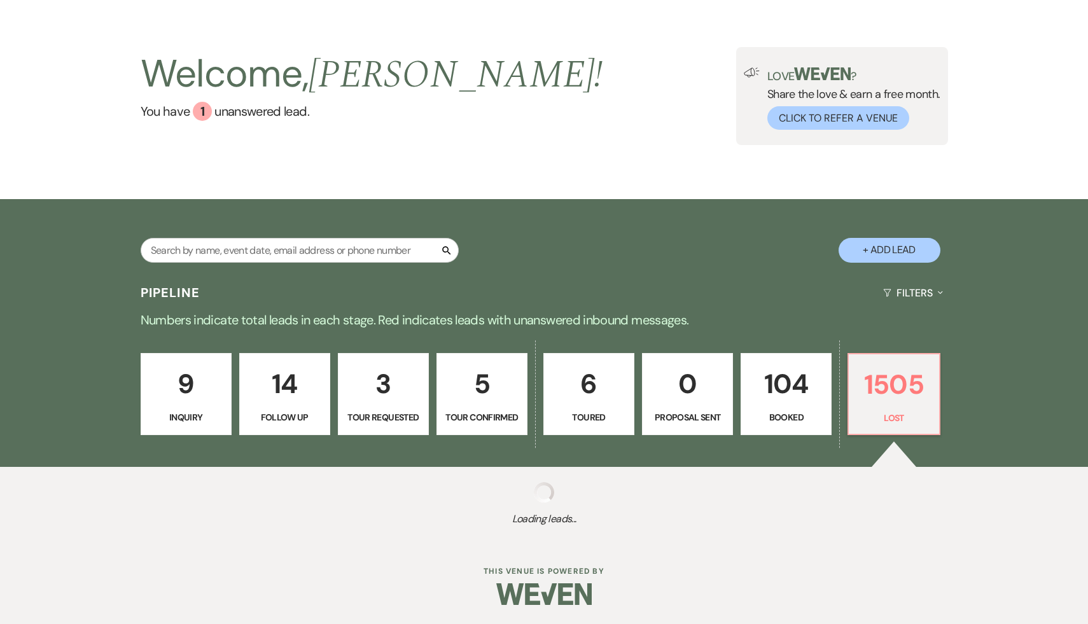
select select "8"
select select "5"
select select "8"
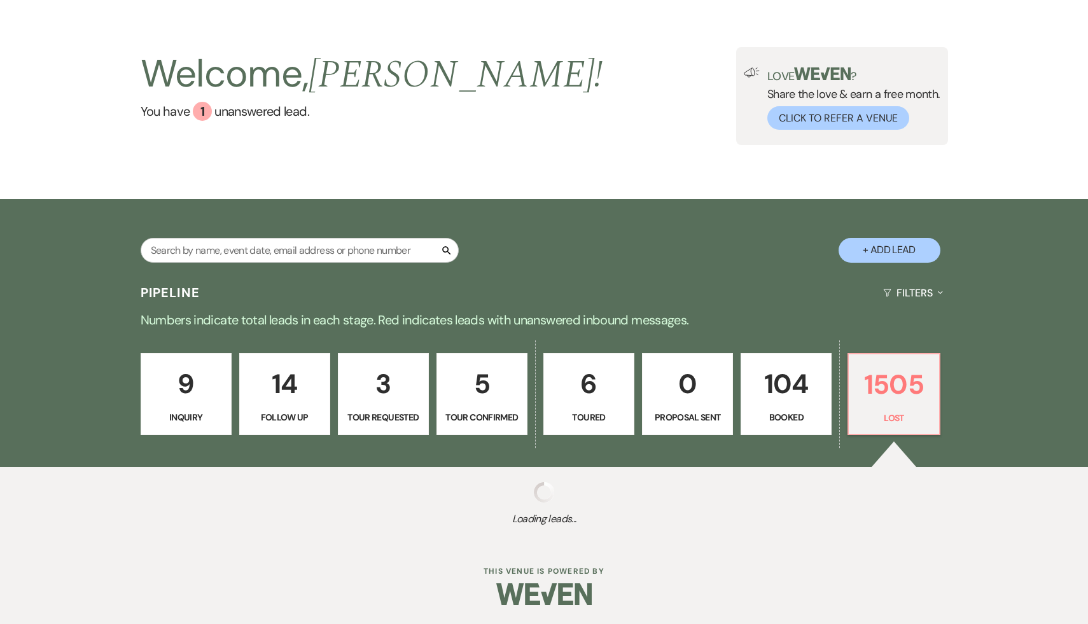
select select "8"
select select "5"
select select "8"
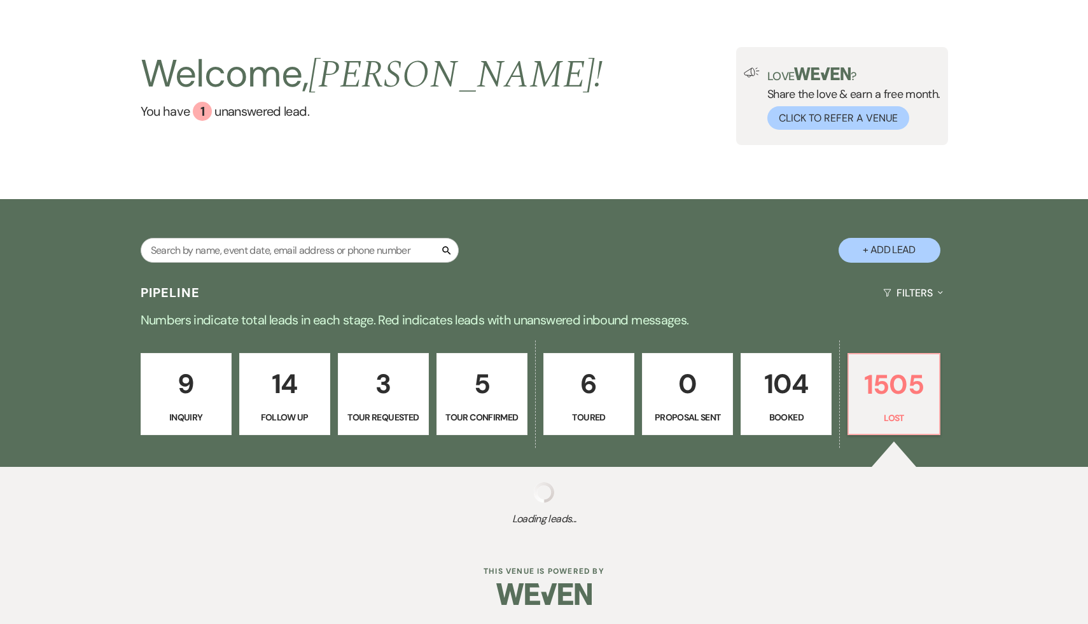
select select "8"
select select "5"
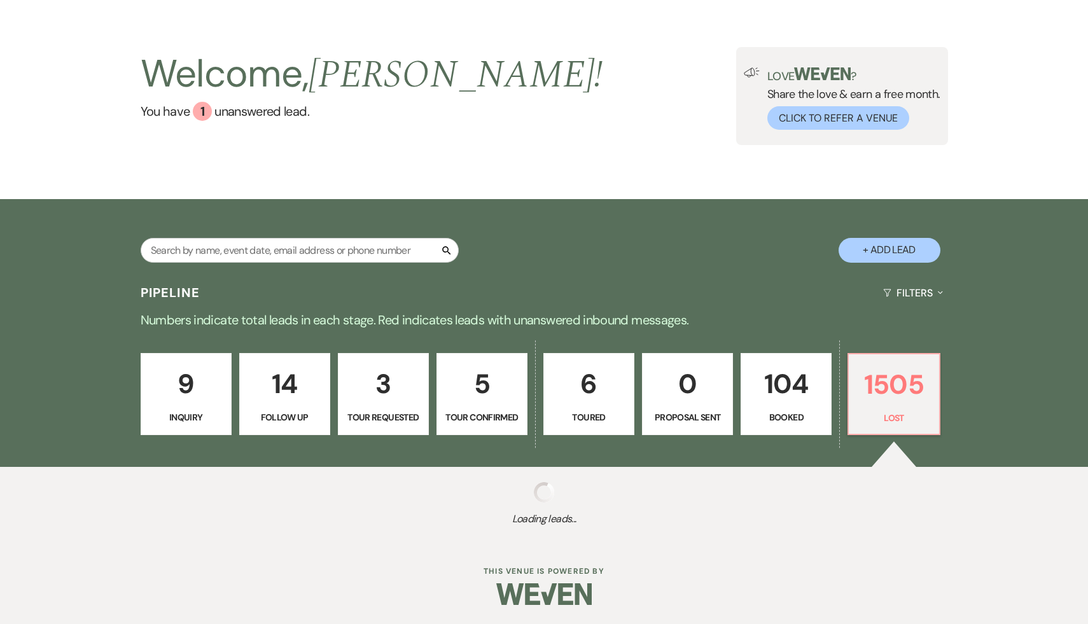
select select "8"
select select "6"
select select "8"
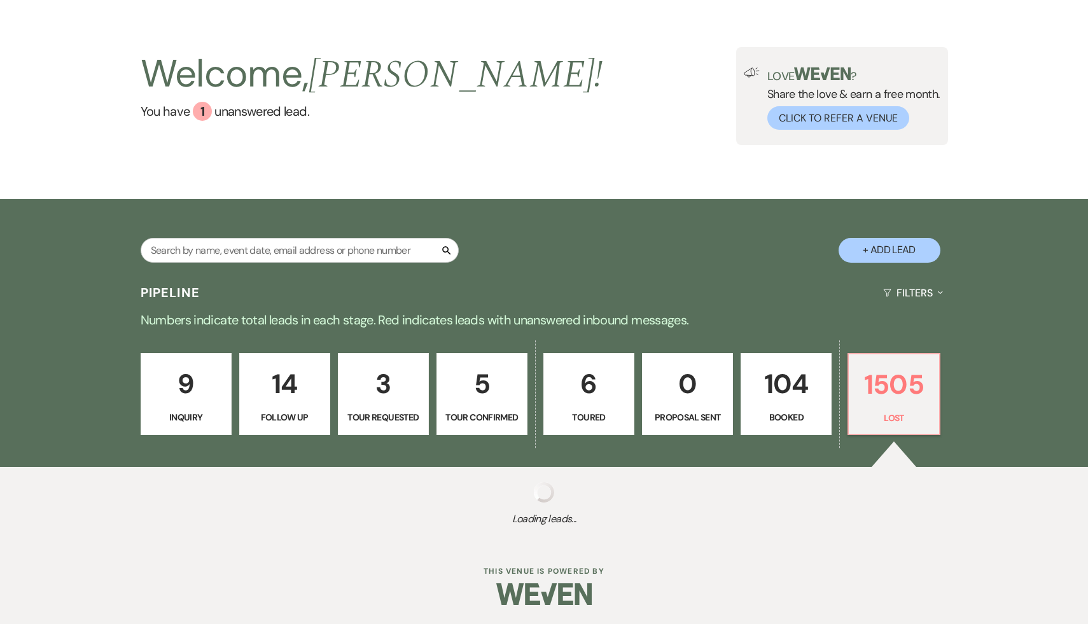
select select "8"
select select "5"
select select "8"
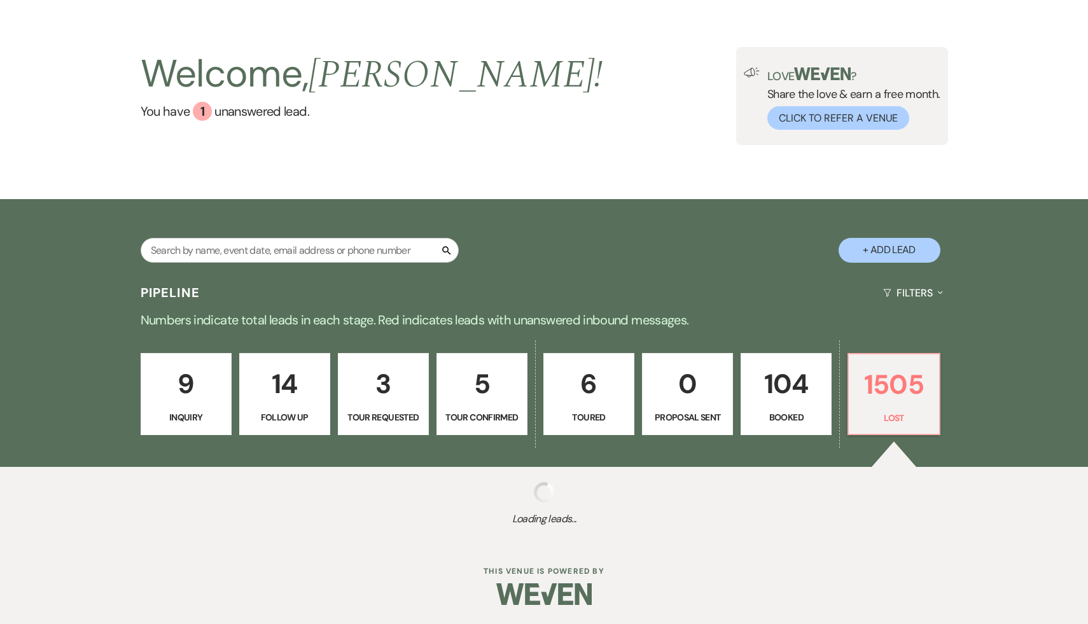
select select "8"
select select "7"
select select "8"
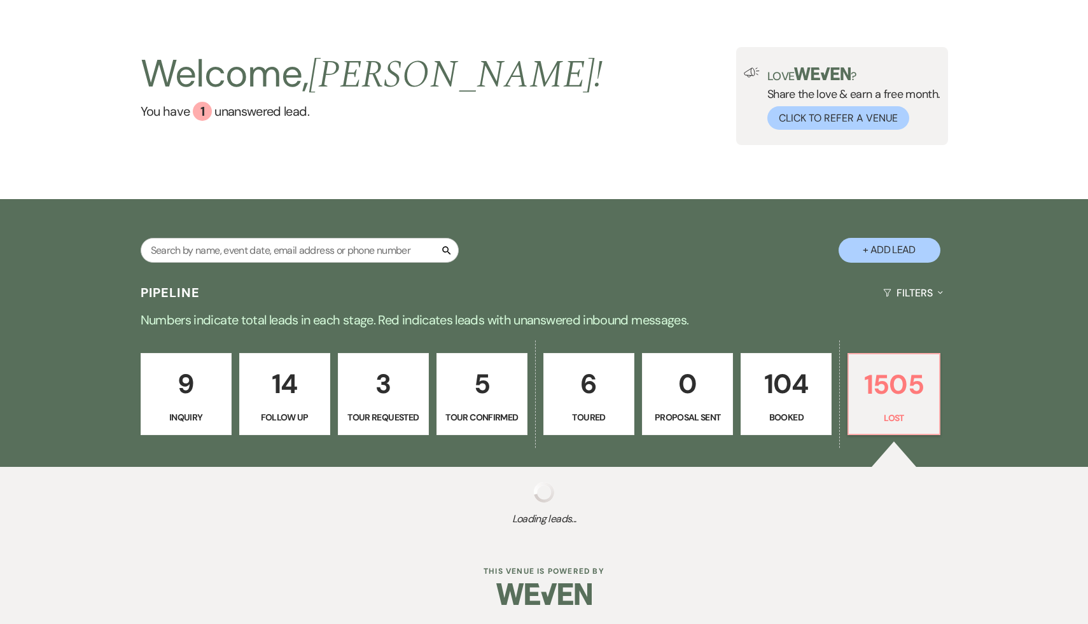
select select "8"
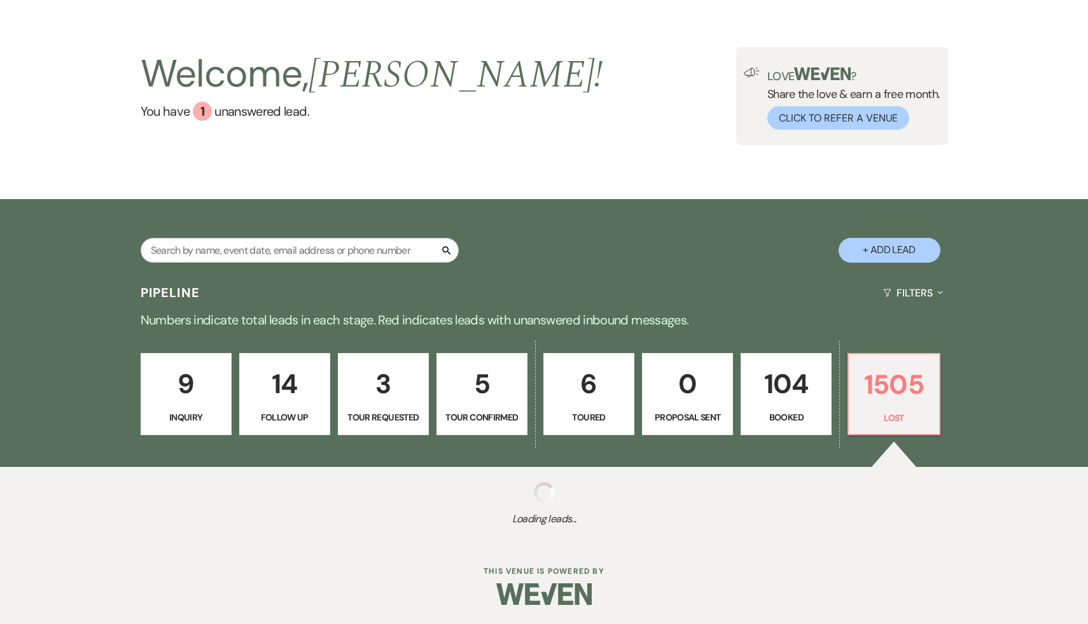
select select "8"
select select "5"
select select "8"
select select "7"
select select "8"
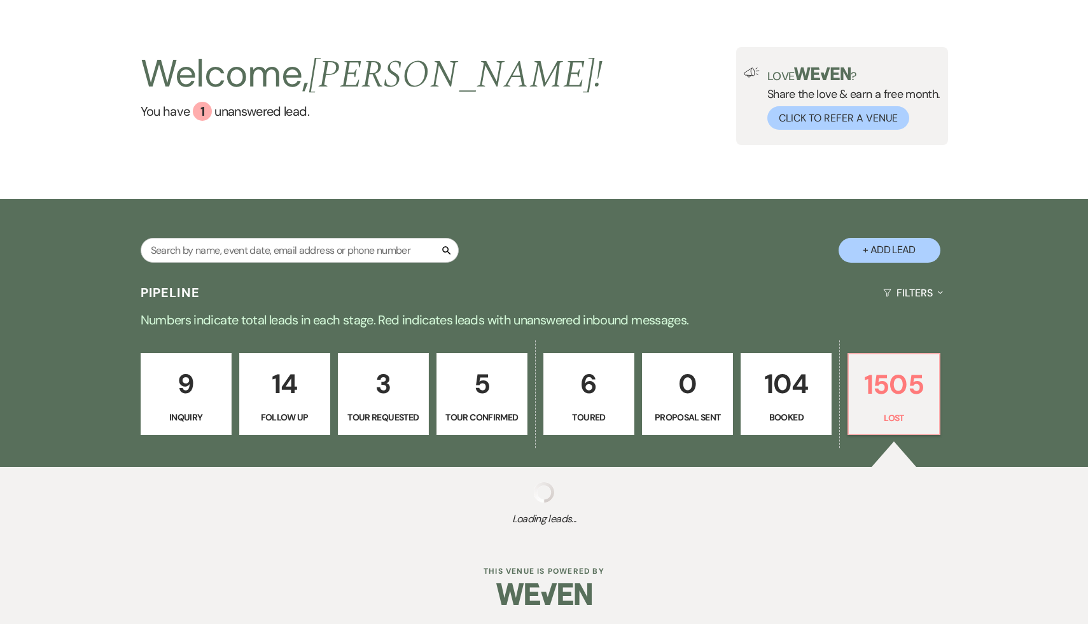
select select "7"
select select "8"
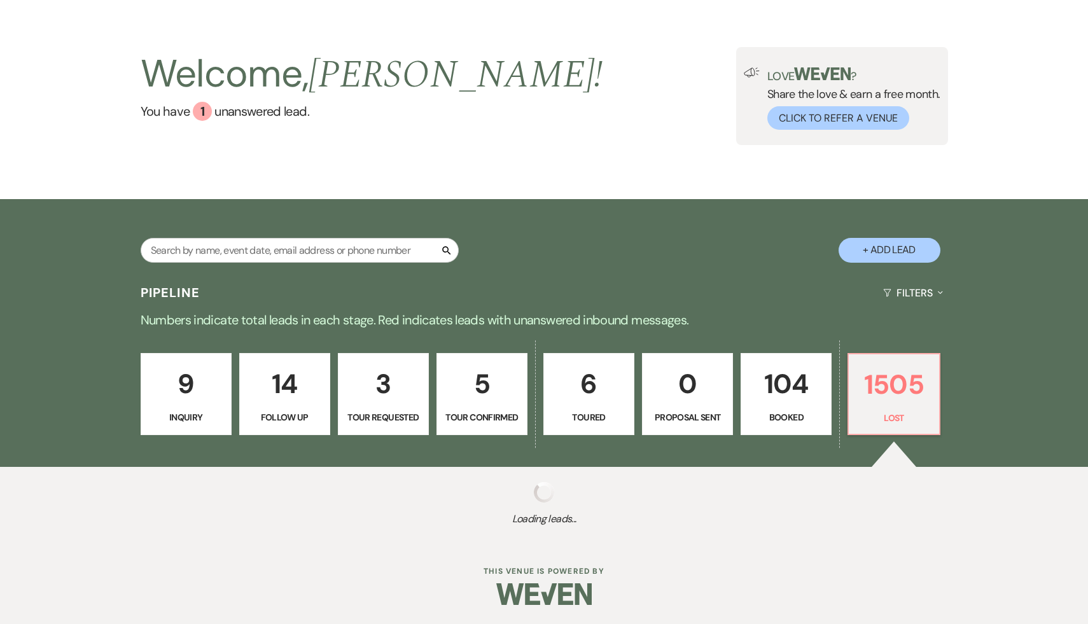
select select "8"
select select "7"
select select "8"
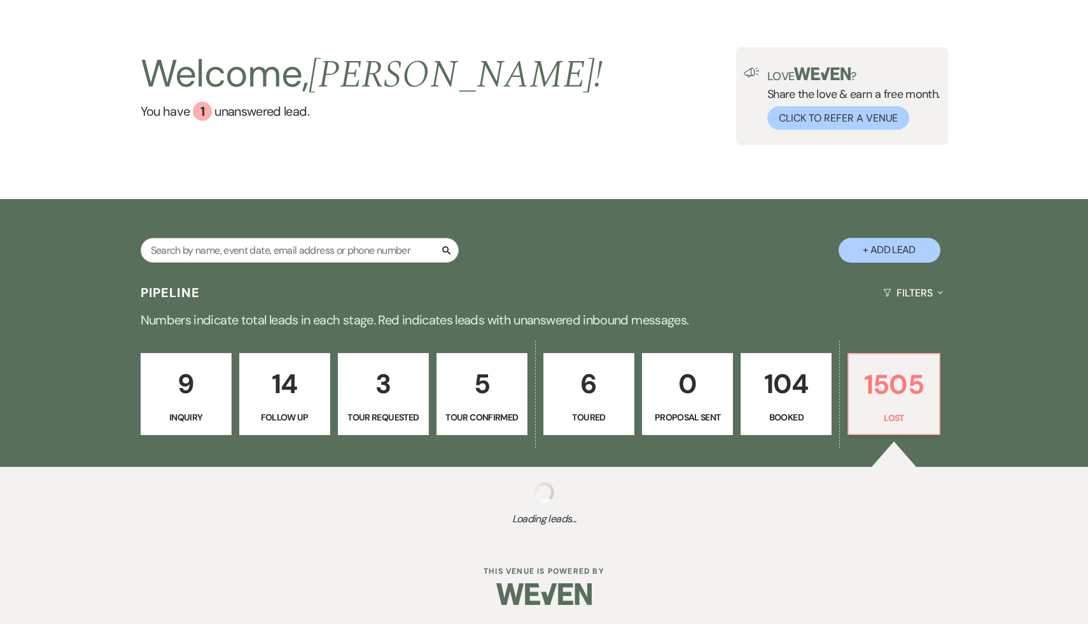
select select "10"
select select "8"
select select "5"
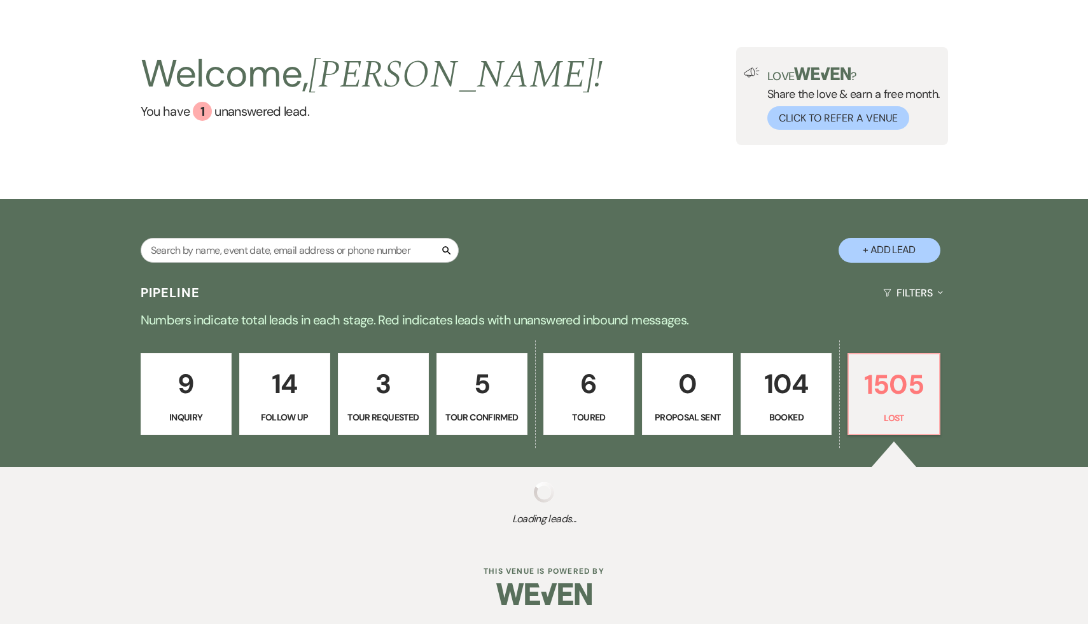
select select "8"
select select "7"
select select "8"
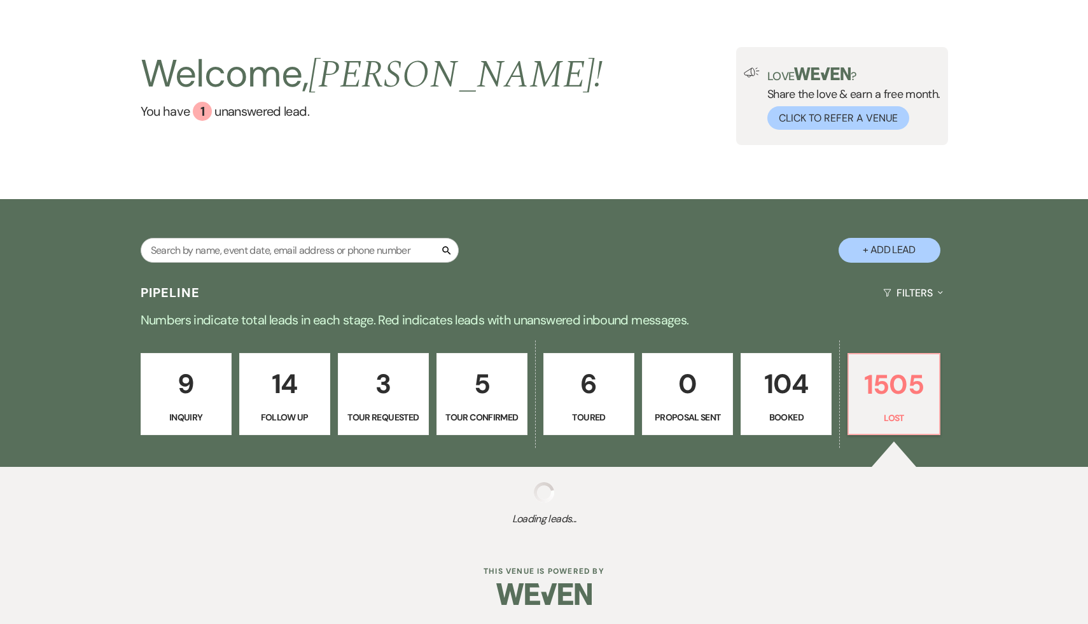
select select "8"
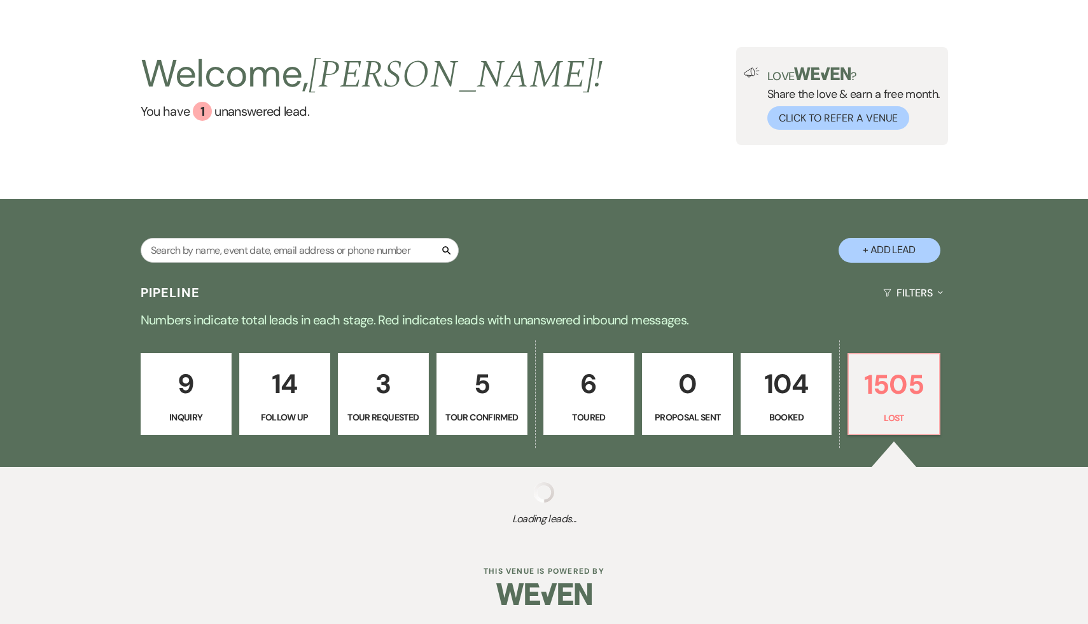
select select "8"
select select "7"
select select "8"
select select "7"
select select "8"
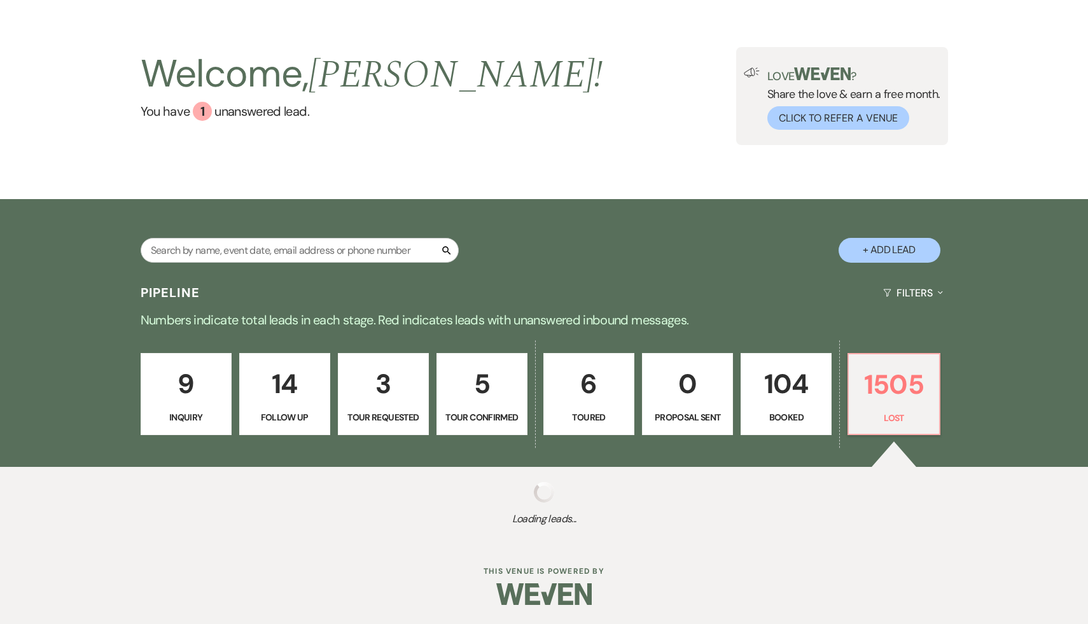
select select "8"
select select "7"
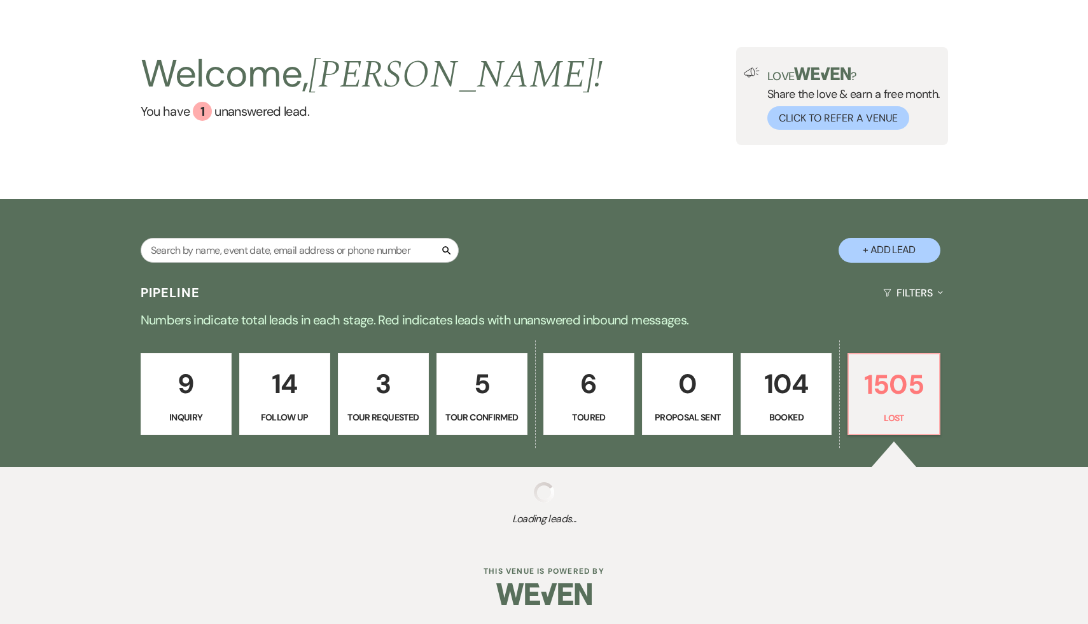
select select "8"
select select "5"
select select "8"
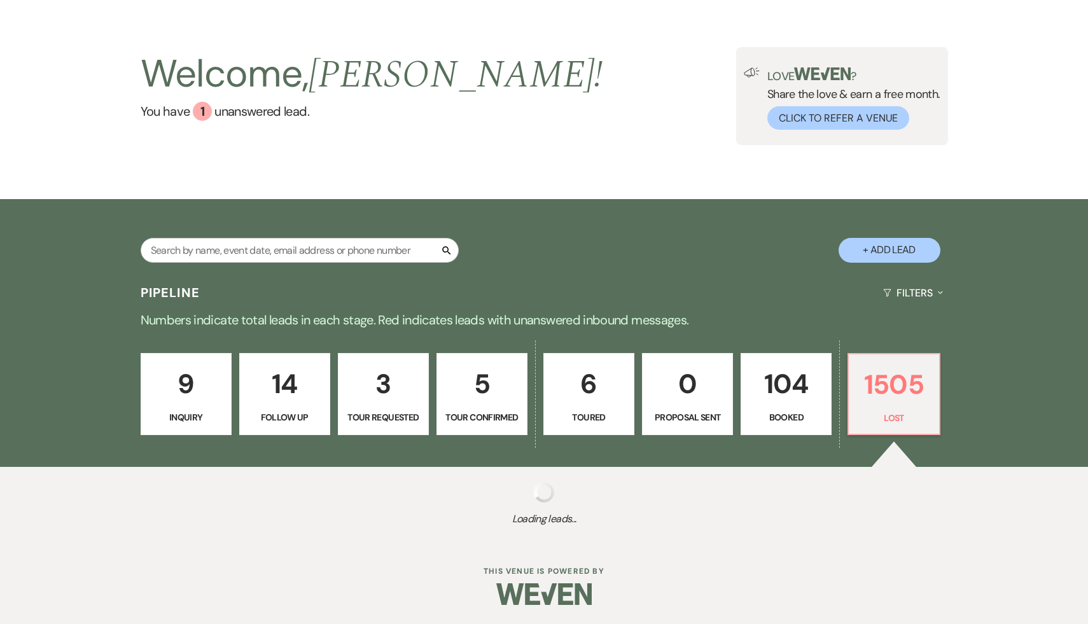
select select "7"
select select "8"
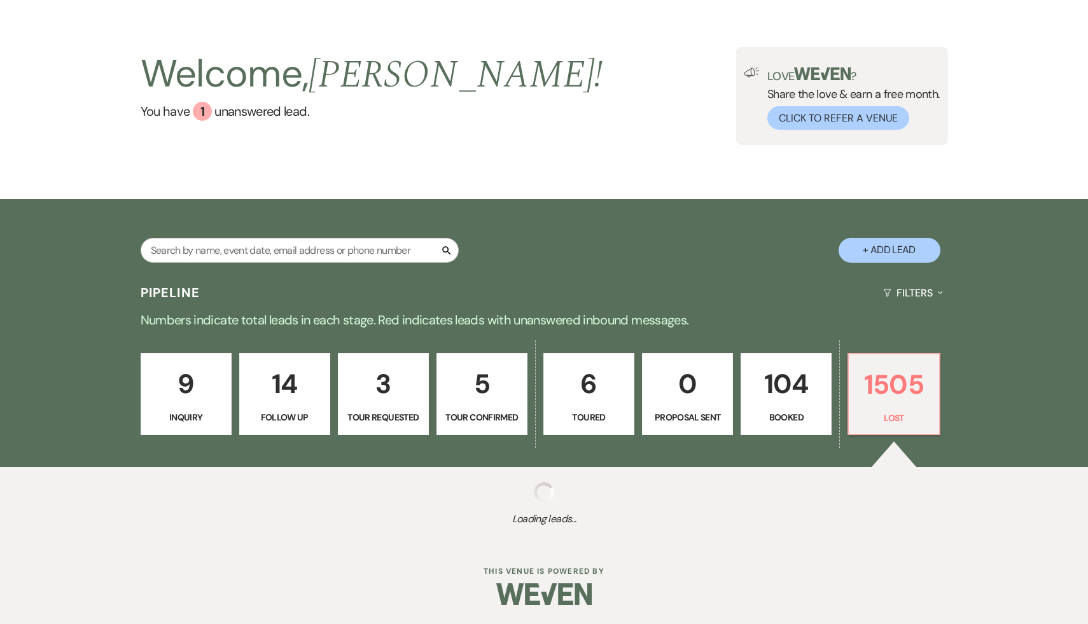
select select "8"
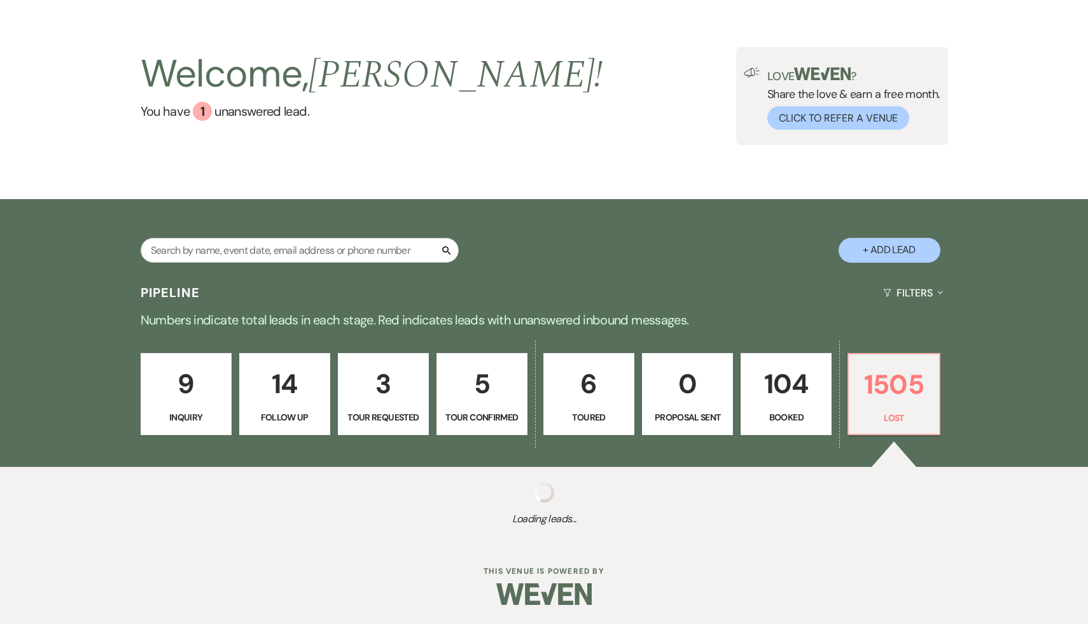
select select "8"
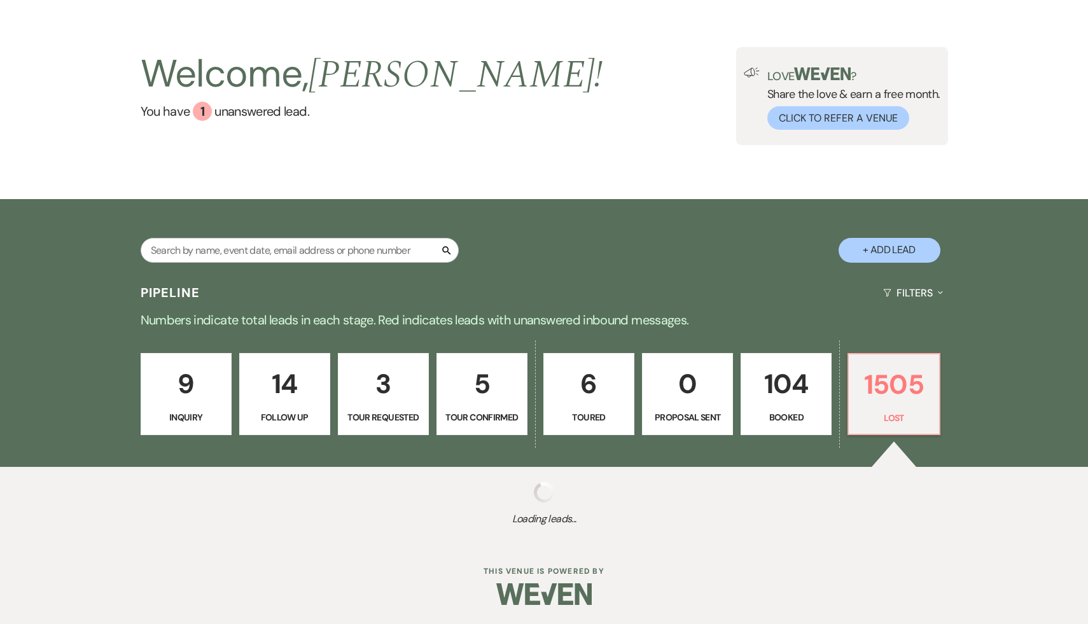
select select "8"
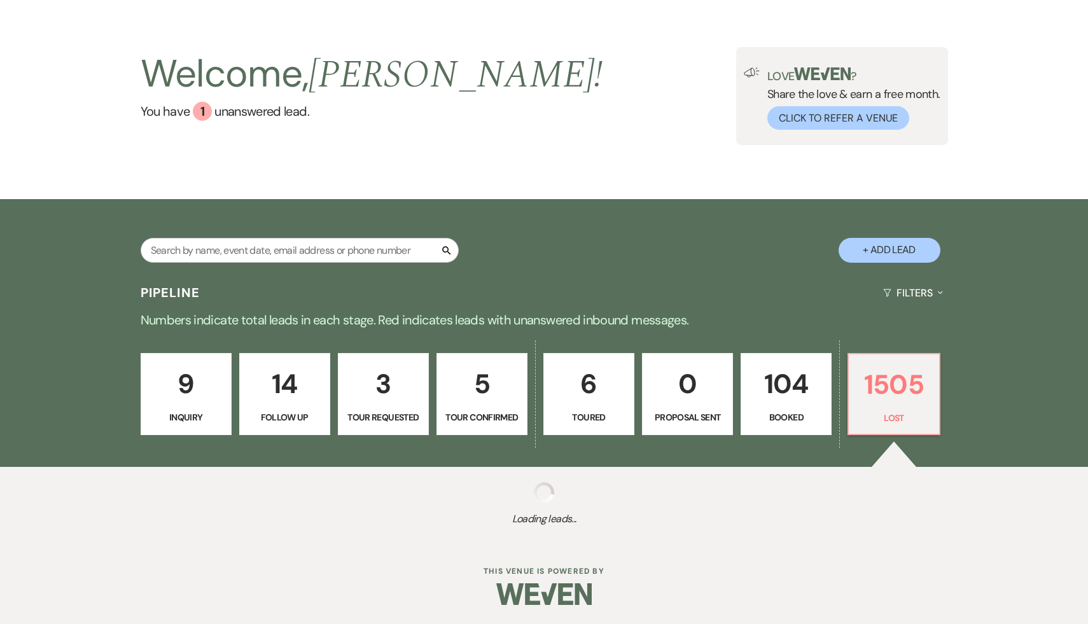
select select "8"
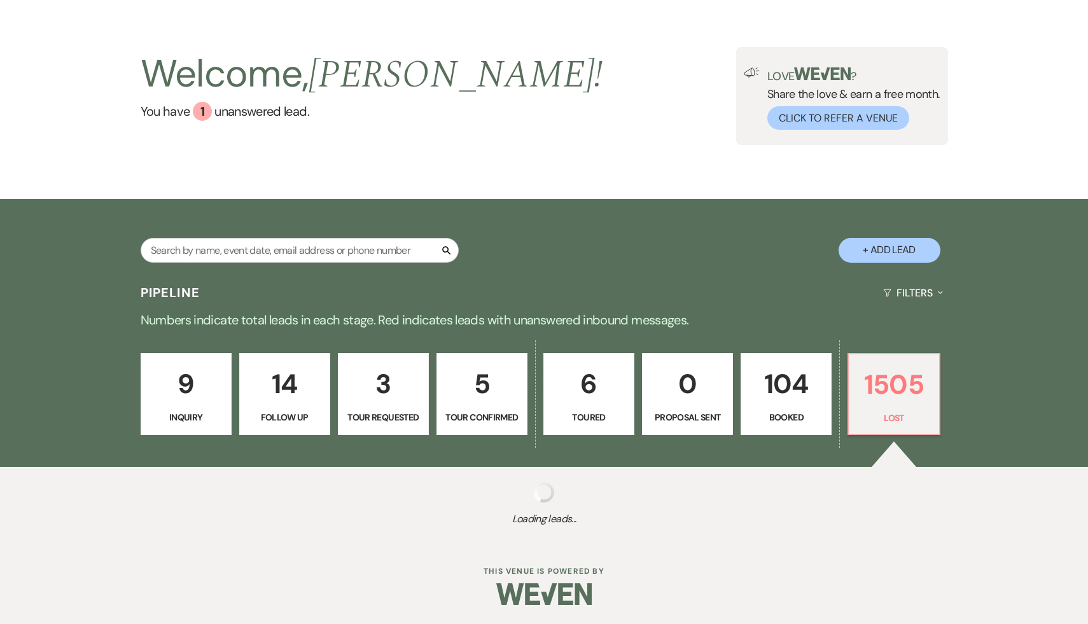
select select "8"
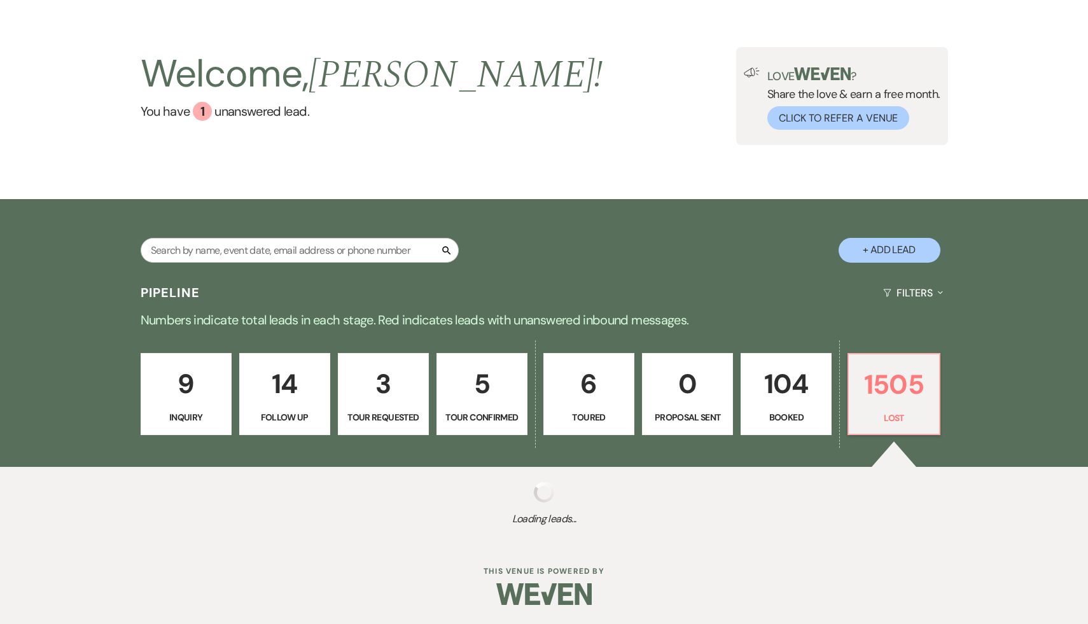
select select "6"
select select "8"
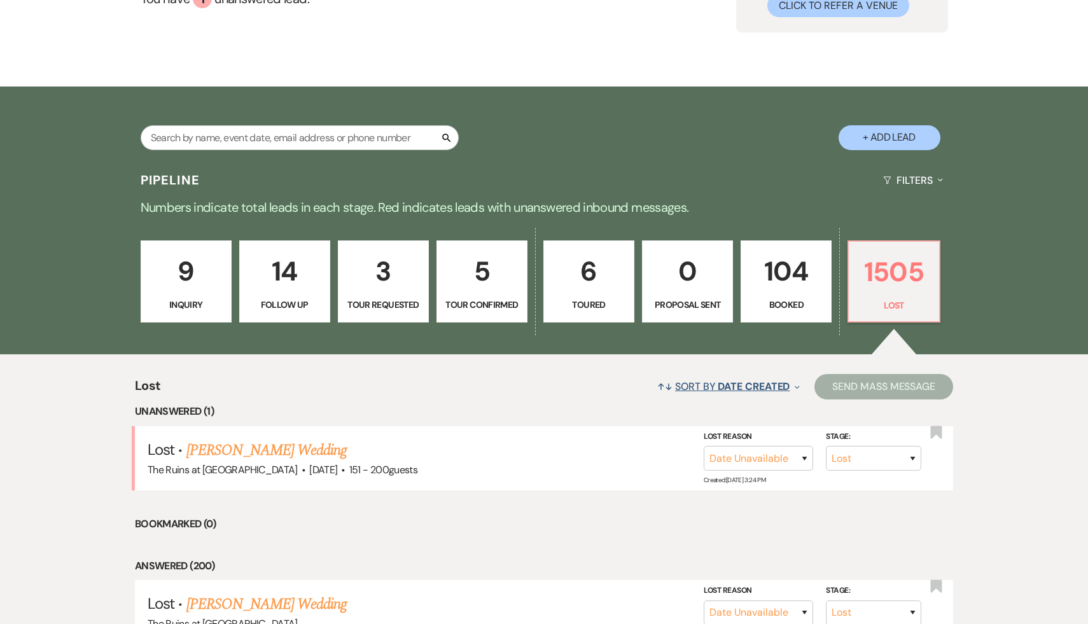
scroll to position [164, 0]
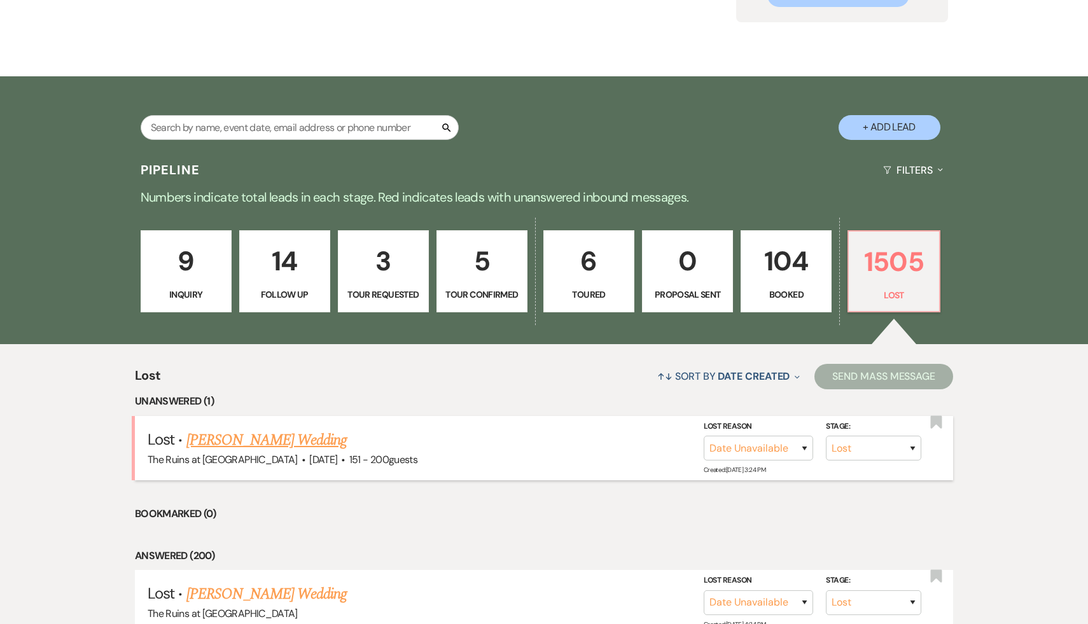
click at [326, 444] on link "Jordyn McDonald's Wedding" at bounding box center [266, 440] width 161 height 23
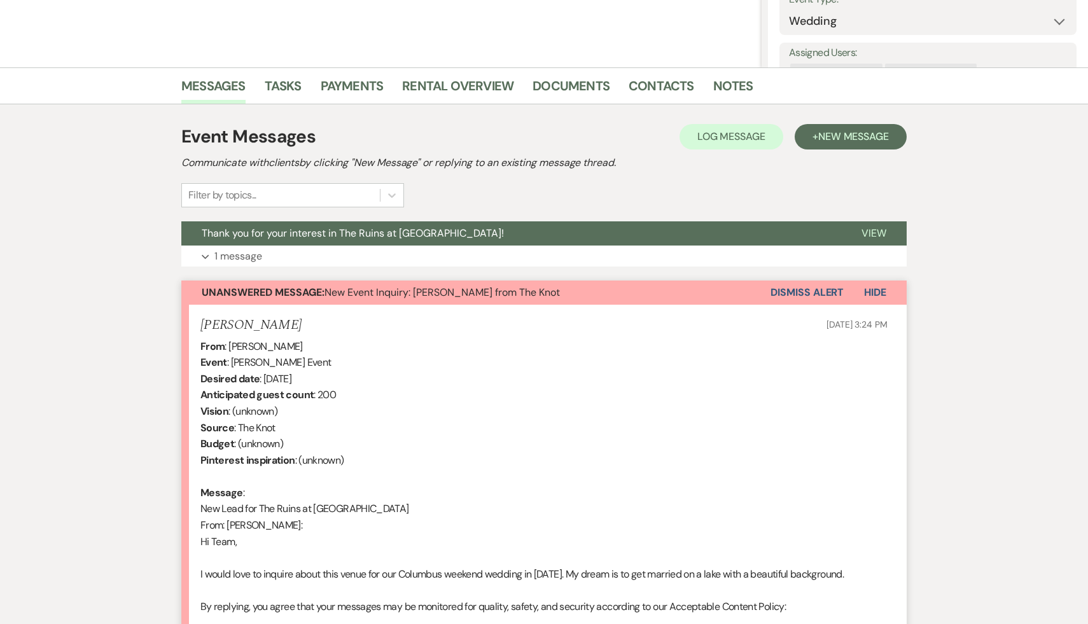
scroll to position [235, 0]
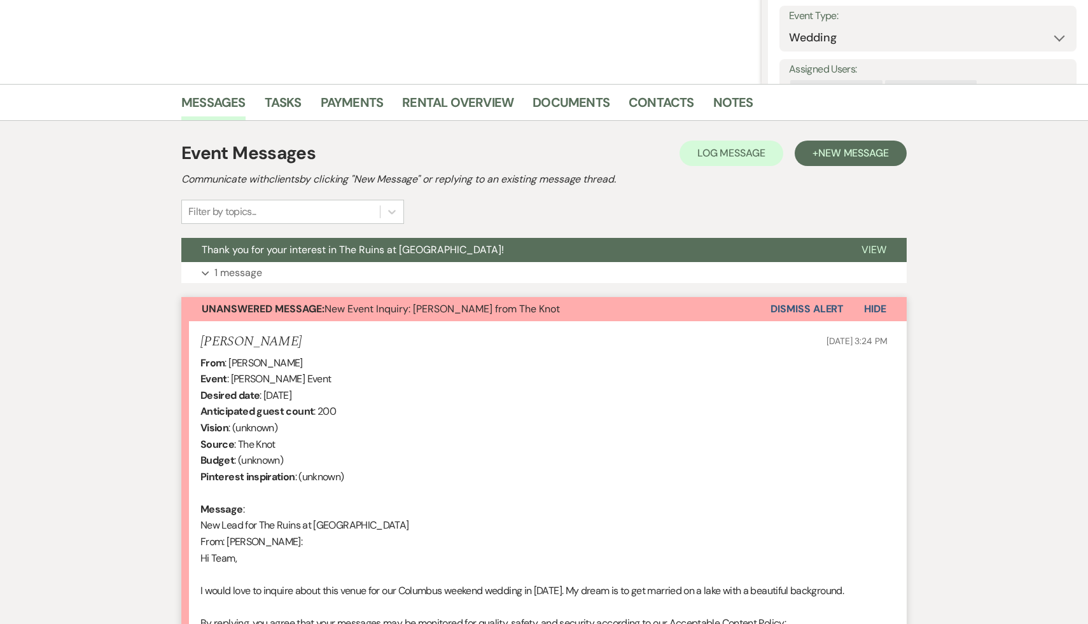
click at [870, 309] on span "Hide" at bounding box center [875, 308] width 22 height 13
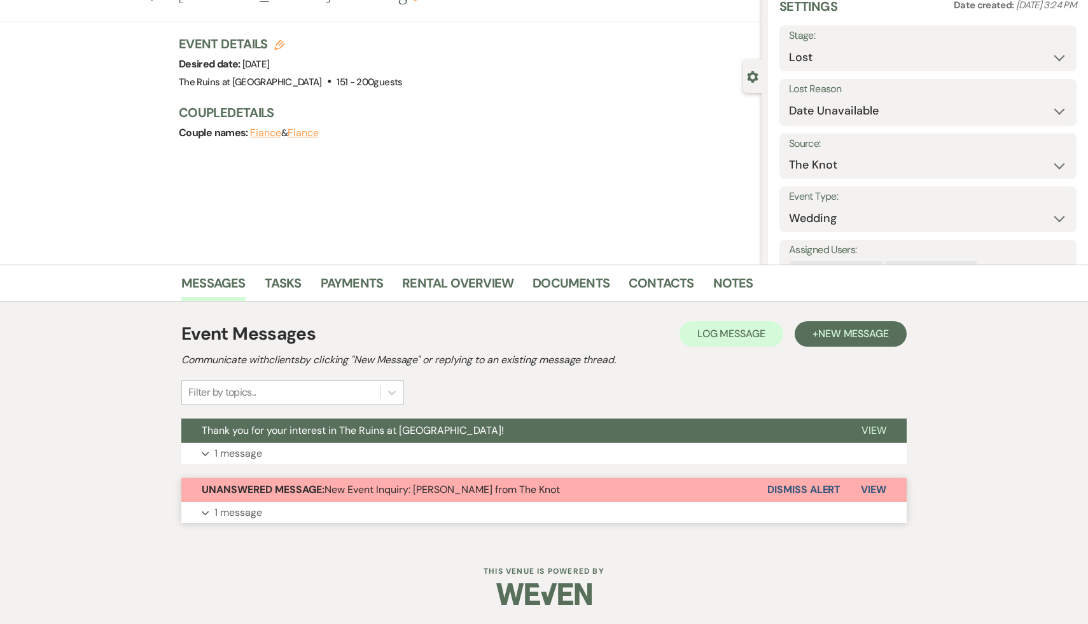
scroll to position [55, 0]
click at [809, 488] on button "Dismiss Alert" at bounding box center [804, 490] width 73 height 24
